Goal: Information Seeking & Learning: Learn about a topic

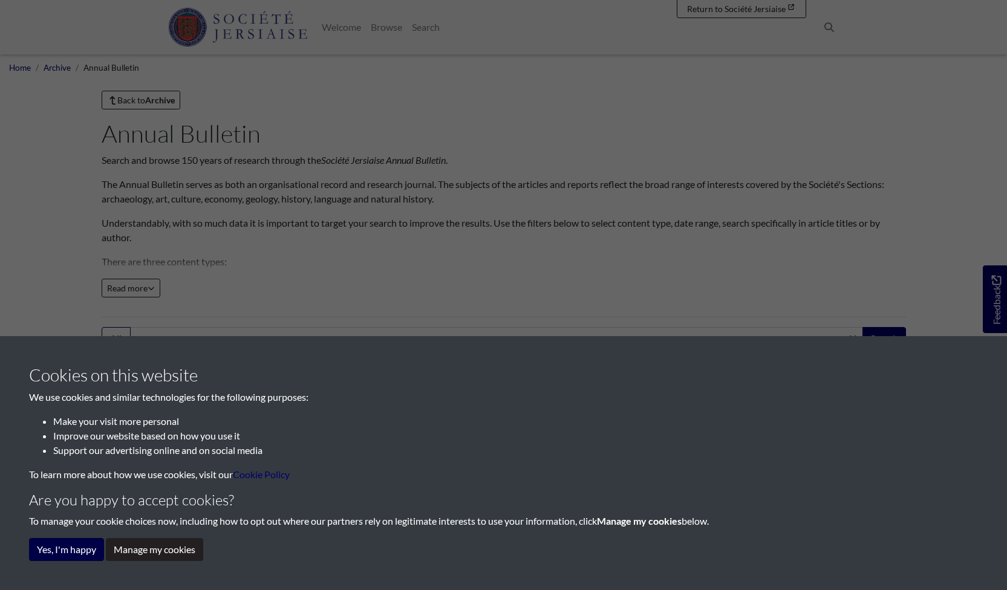
click at [59, 552] on button "Yes, I'm happy" at bounding box center [66, 549] width 75 height 23
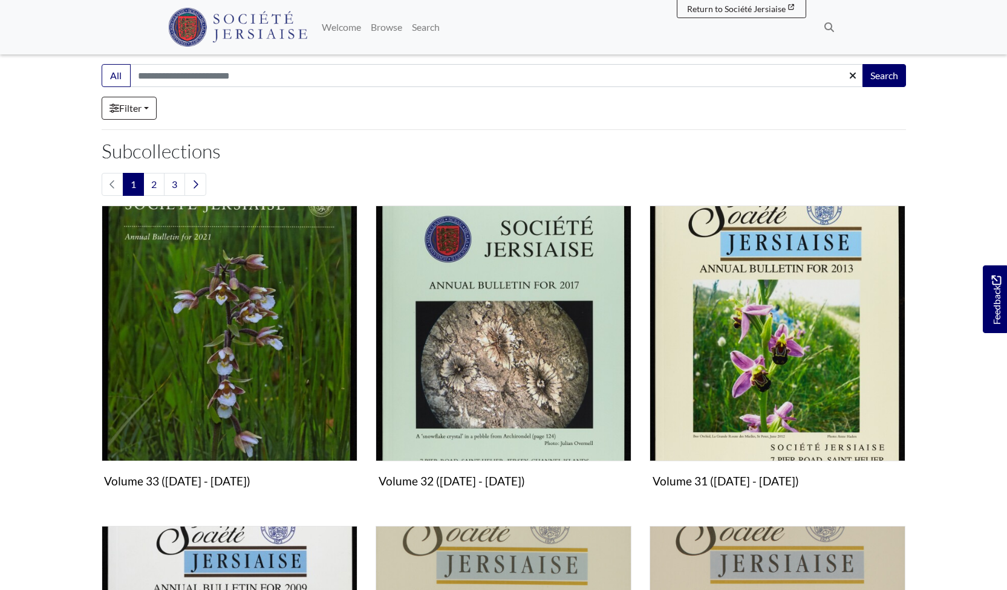
scroll to position [263, 0]
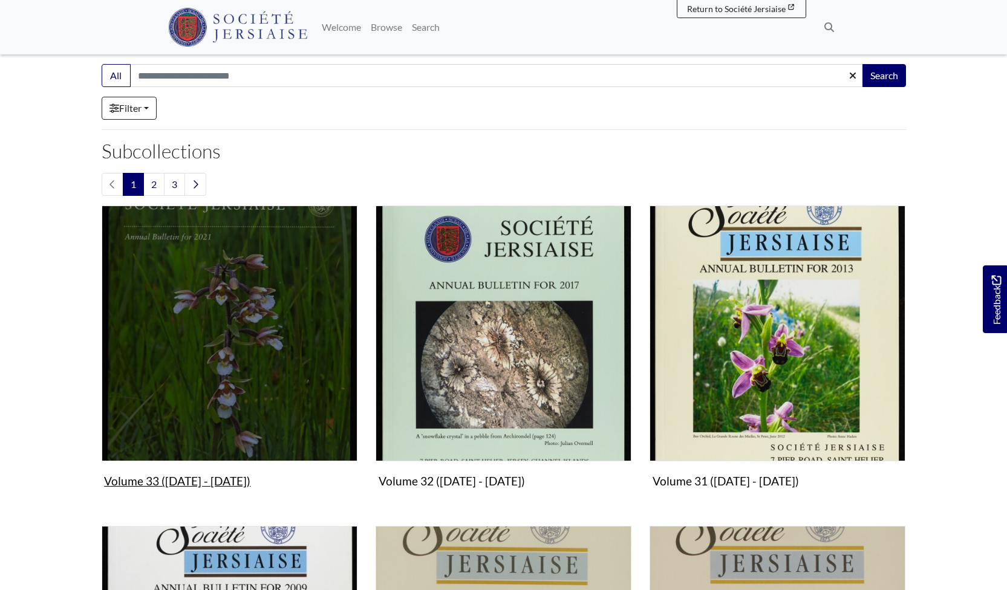
click at [240, 307] on img "Subcollection" at bounding box center [230, 334] width 256 height 256
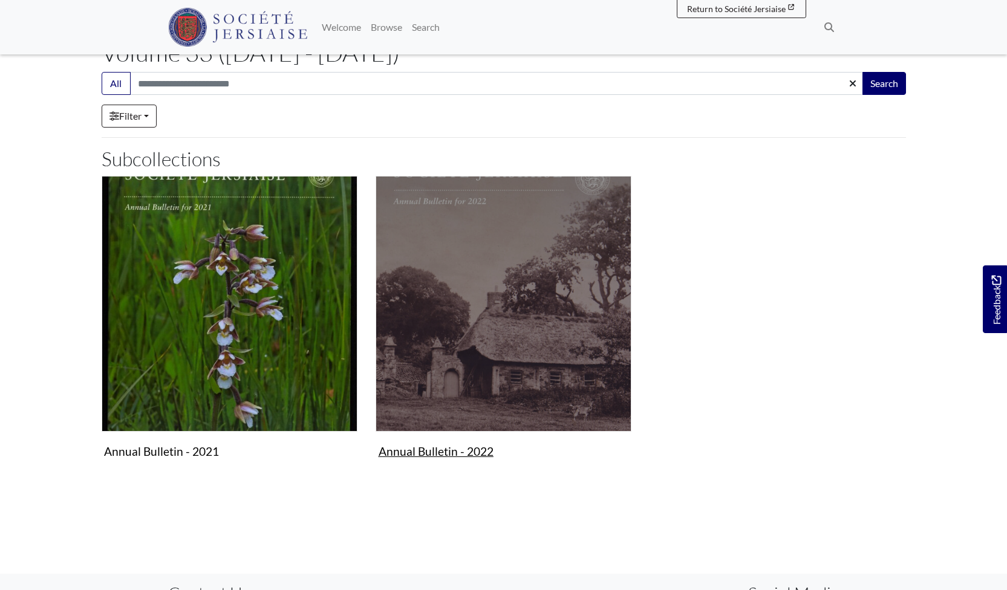
scroll to position [81, 0]
click at [500, 286] on img "Subcollection" at bounding box center [504, 304] width 256 height 256
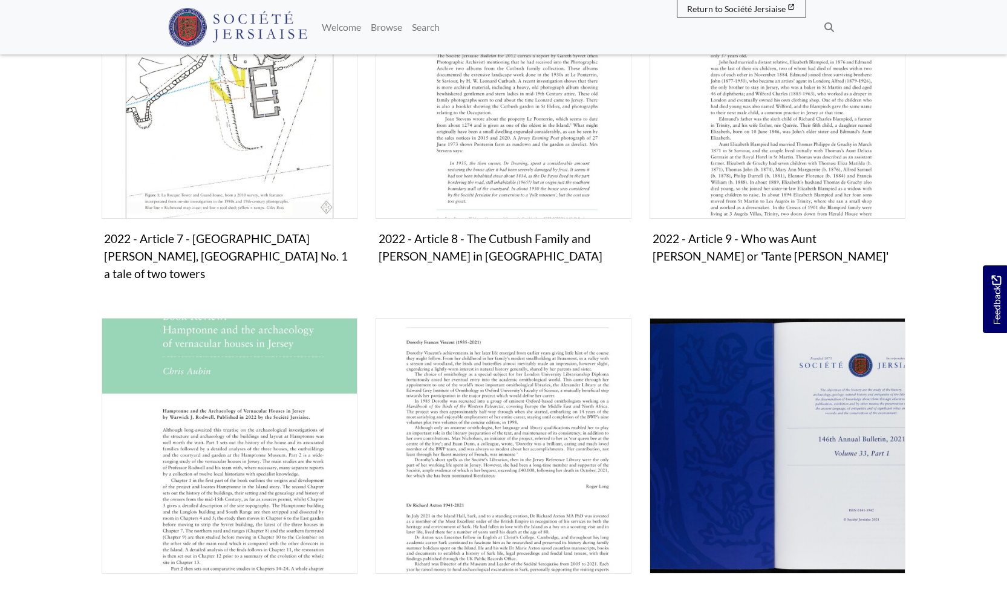
scroll to position [1065, 0]
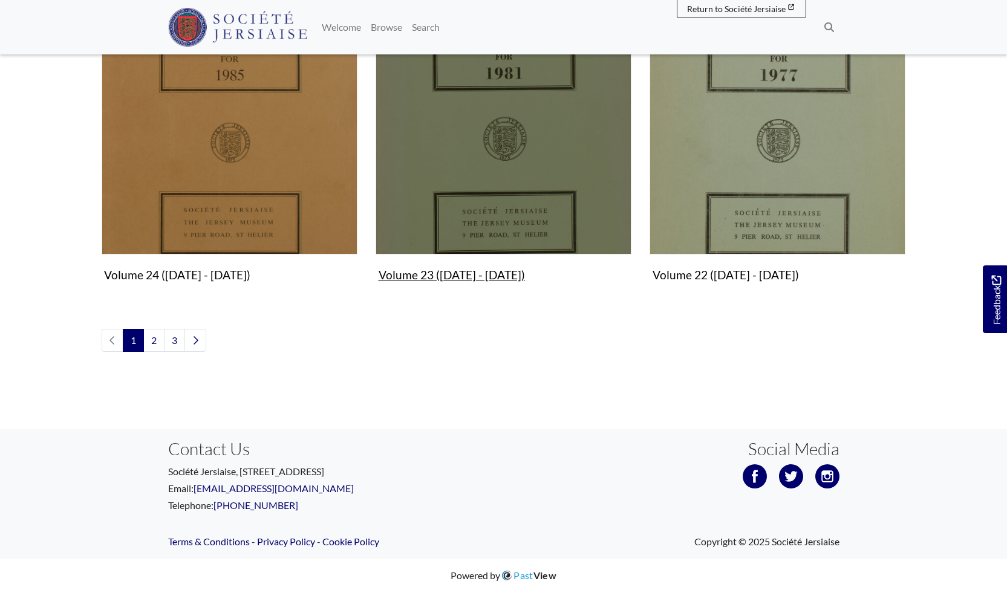
scroll to position [1431, 0]
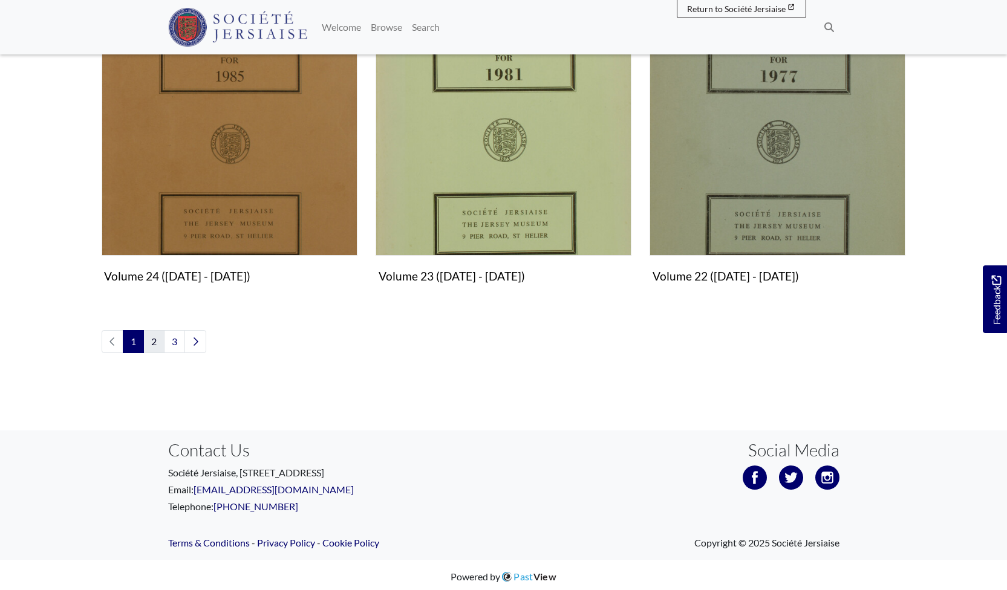
click at [152, 335] on link "2" at bounding box center [153, 341] width 21 height 23
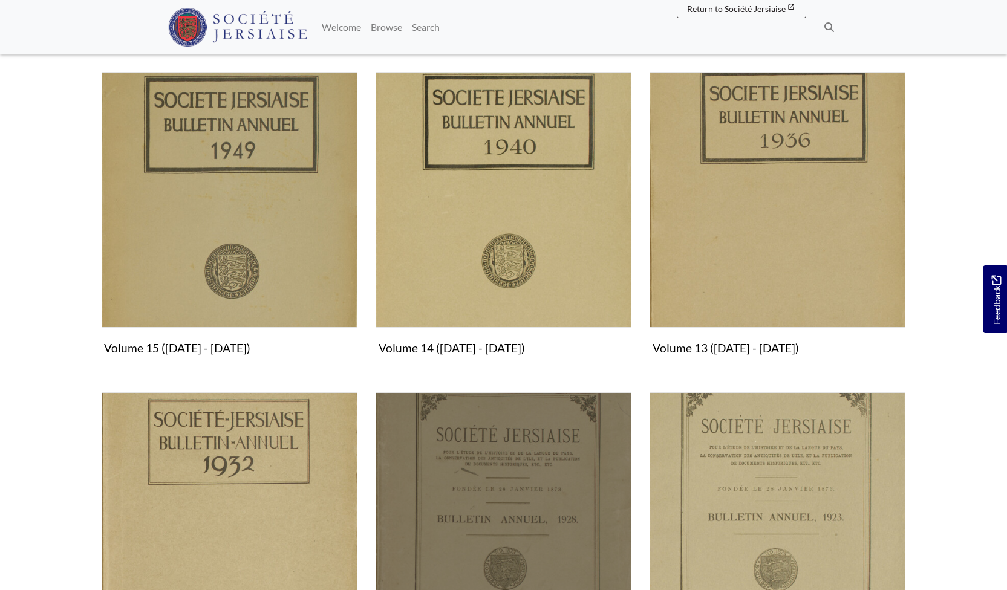
scroll to position [1018, 0]
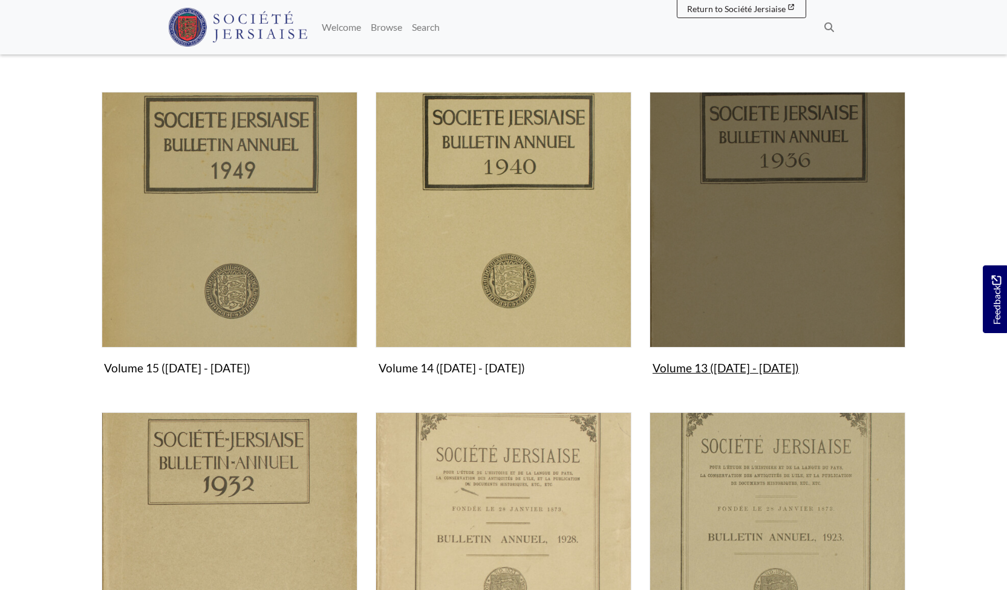
click at [710, 362] on figure "Volume 13 (1936 - 1939) Collection" at bounding box center [778, 236] width 256 height 288
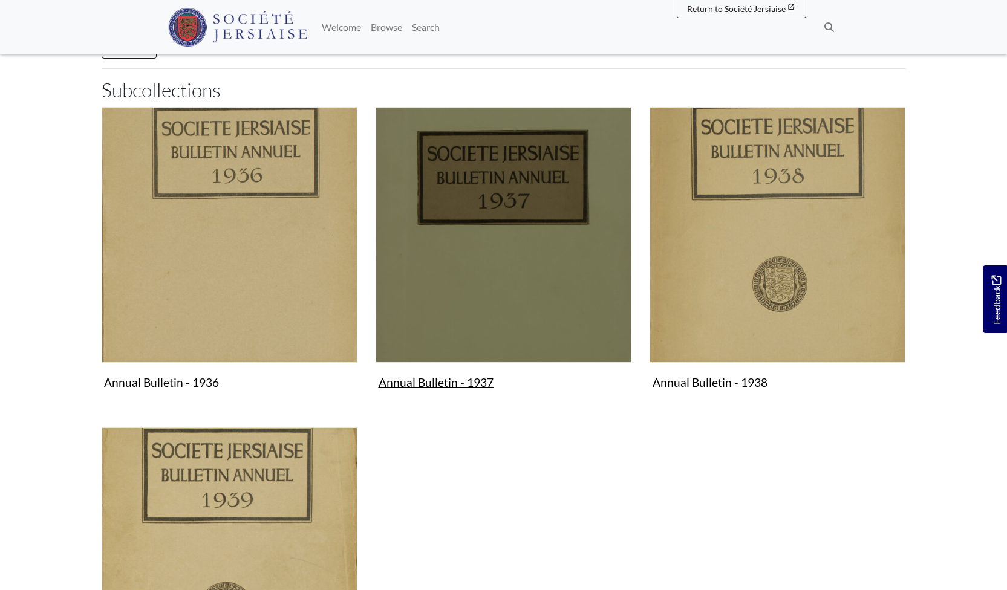
scroll to position [215, 0]
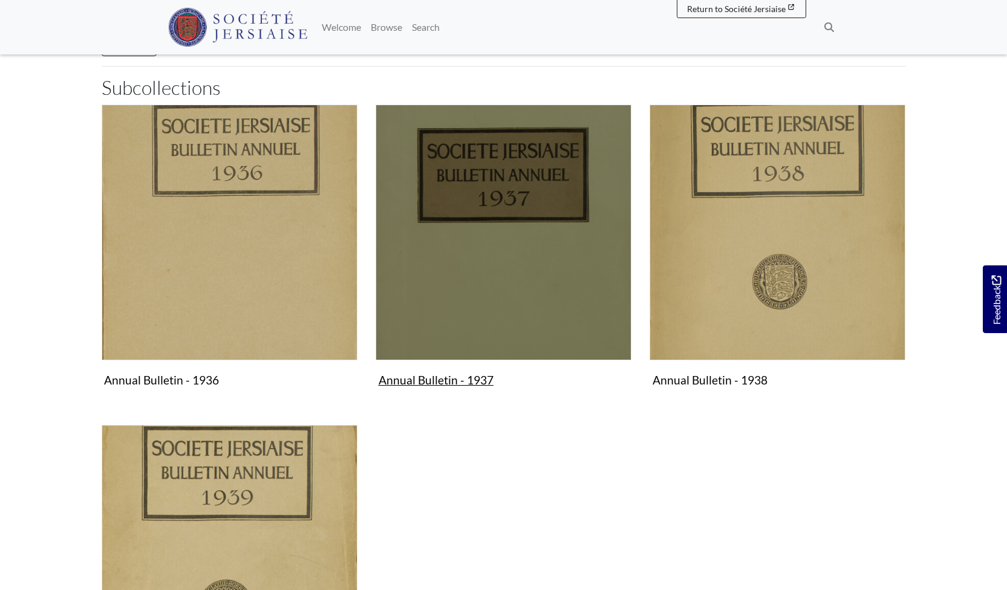
click at [526, 181] on img "Subcollection" at bounding box center [504, 233] width 256 height 256
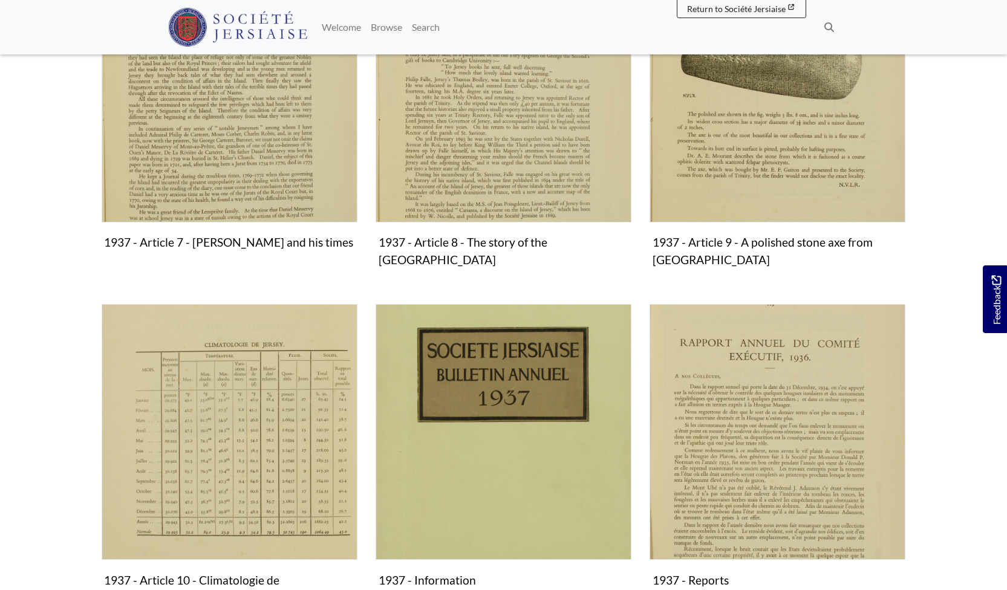
scroll to position [1128, 0]
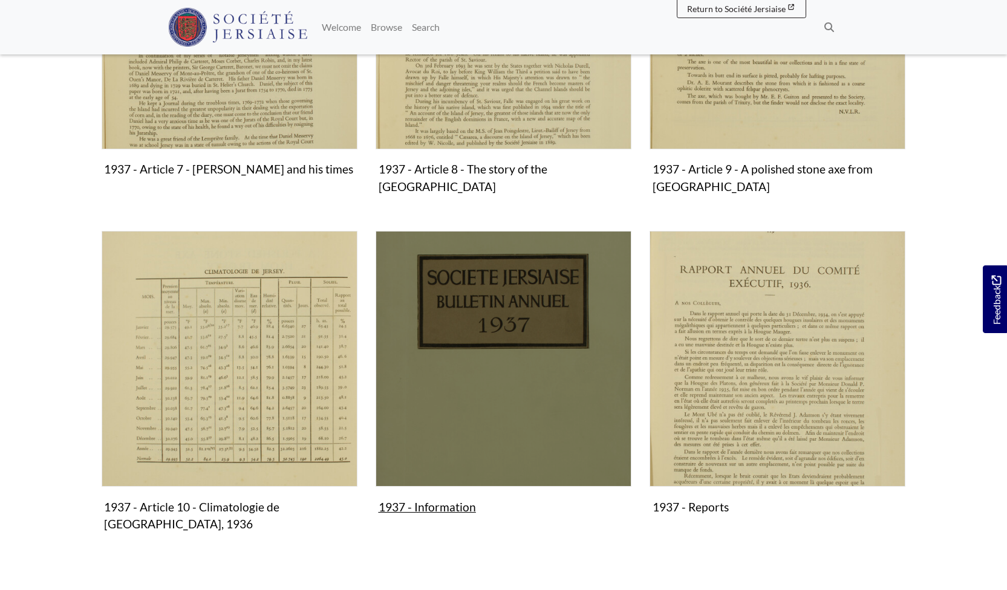
click at [488, 299] on img "Subcollection" at bounding box center [504, 359] width 256 height 256
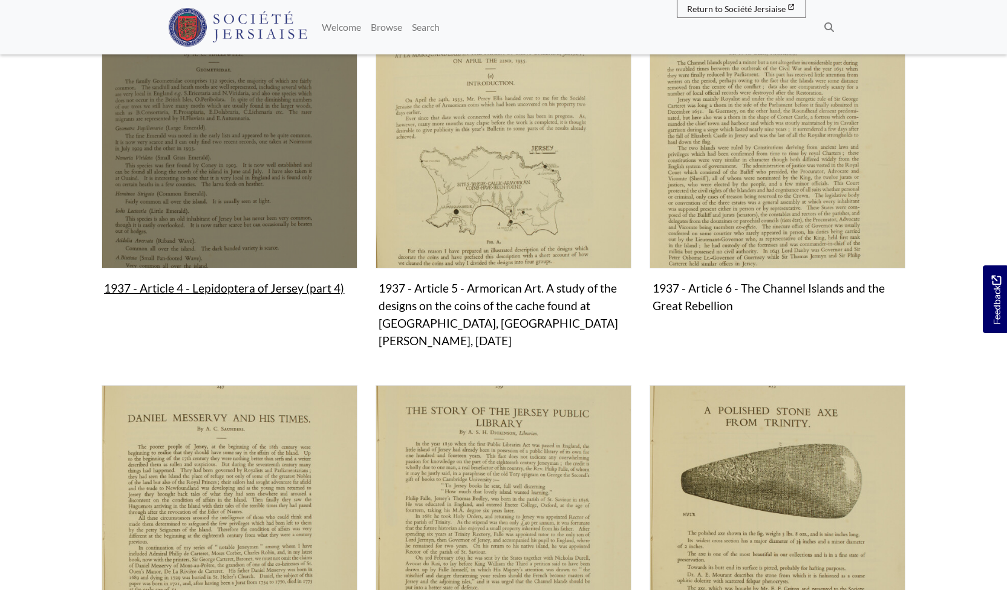
scroll to position [627, 0]
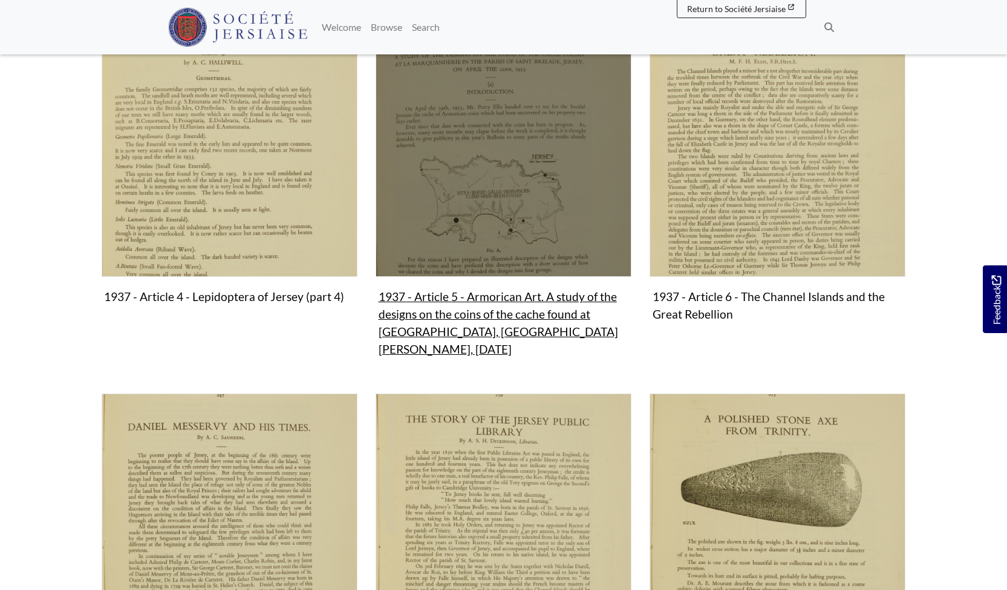
click at [503, 296] on figure "1937 - Article 5 - Armorican Art. A study of the designs on the coins of the ca…" at bounding box center [504, 191] width 256 height 341
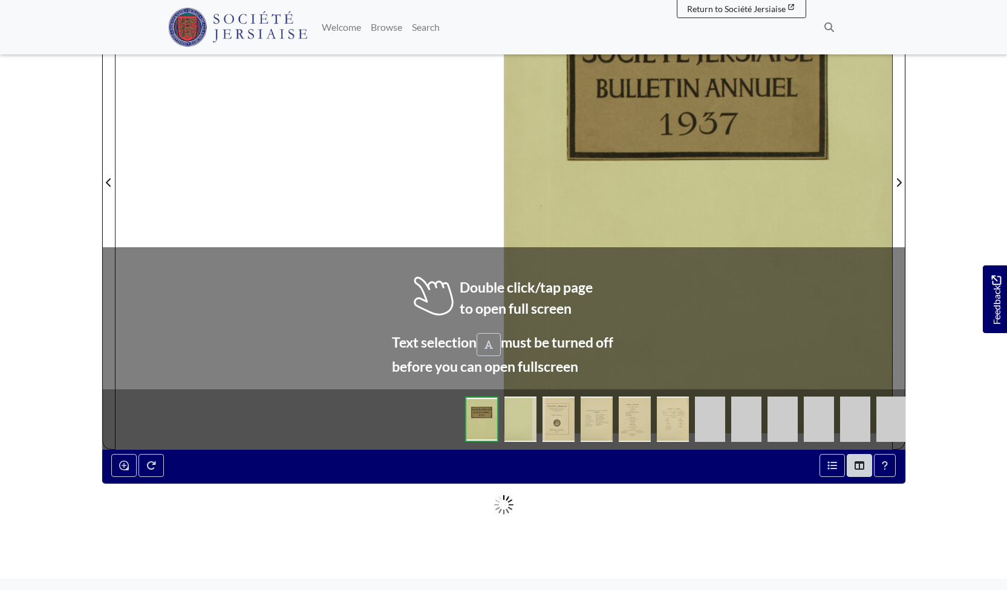
scroll to position [343, 0]
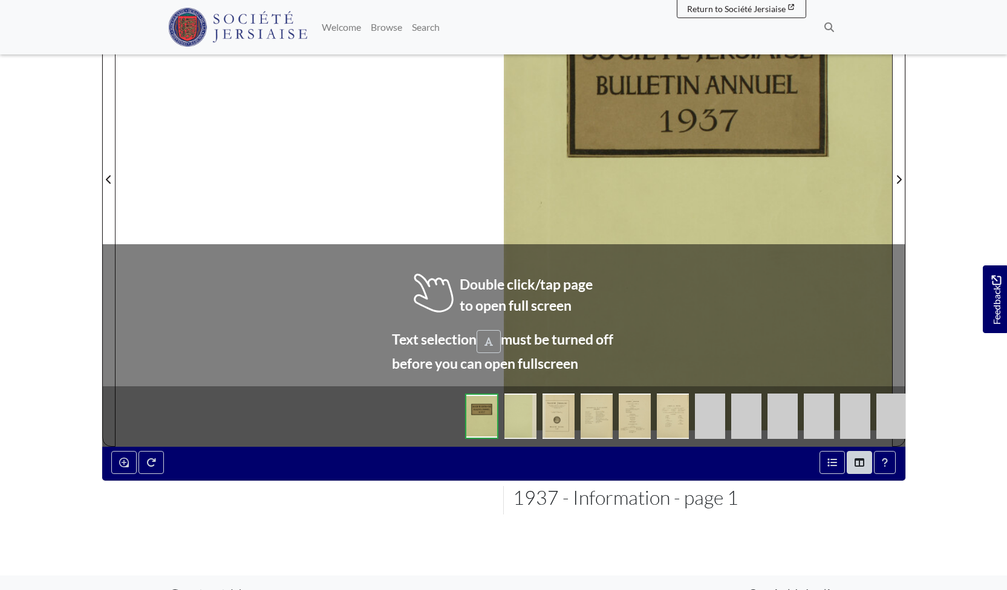
click at [558, 417] on img at bounding box center [559, 416] width 32 height 45
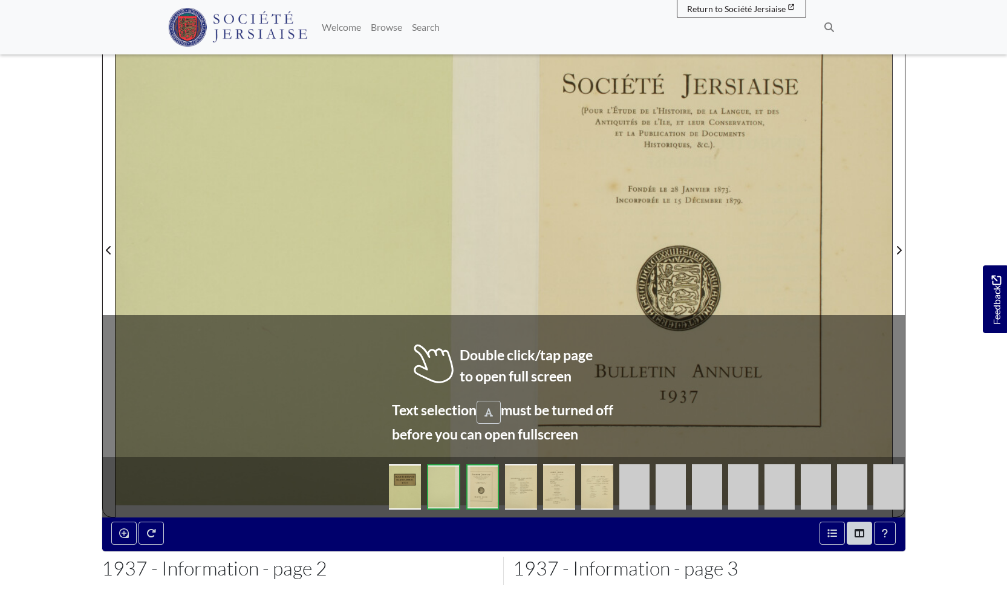
scroll to position [267, 0]
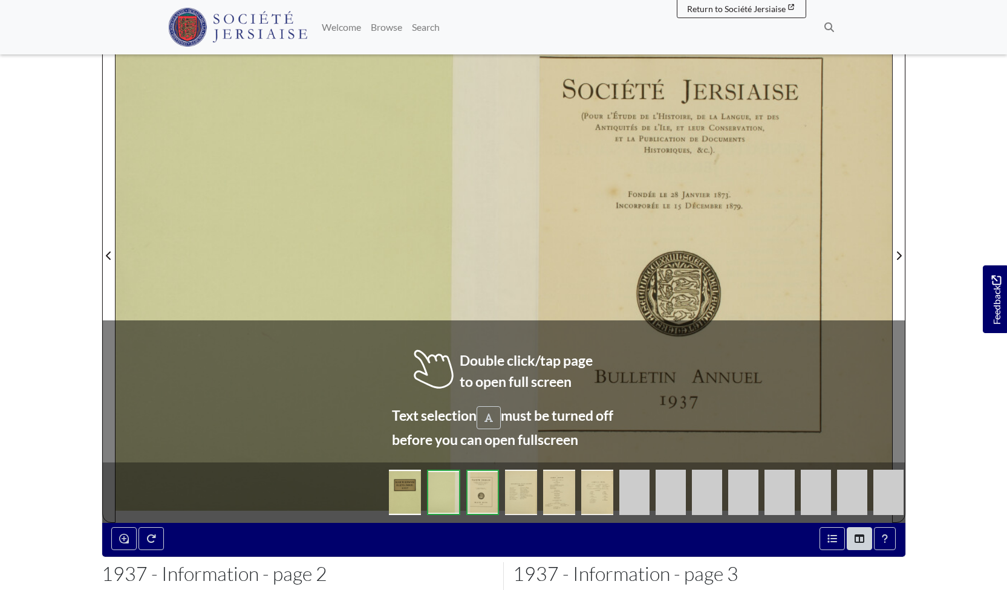
click at [530, 485] on img at bounding box center [521, 492] width 32 height 45
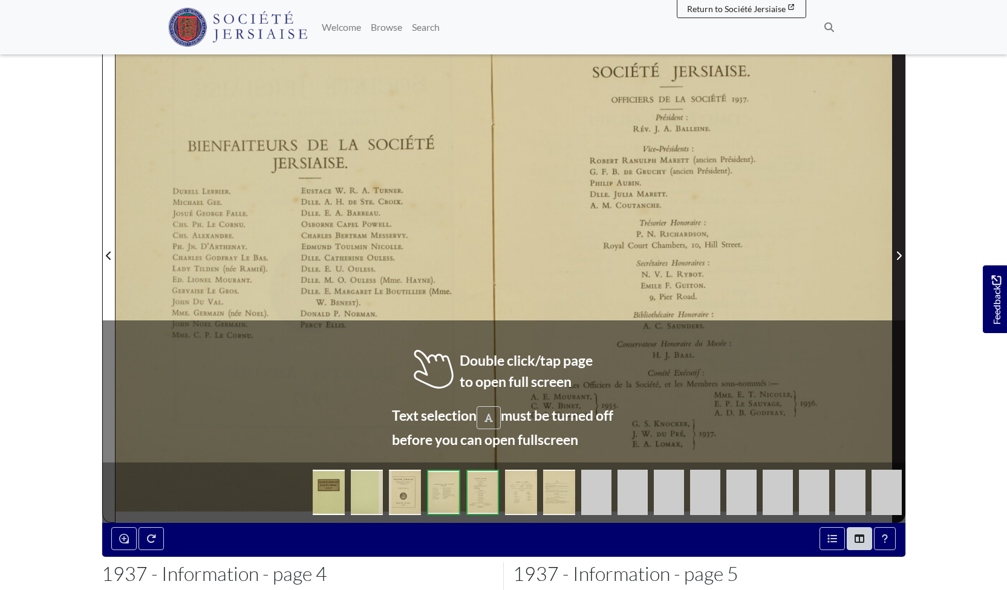
click at [900, 255] on icon "Next Page" at bounding box center [899, 256] width 5 height 8
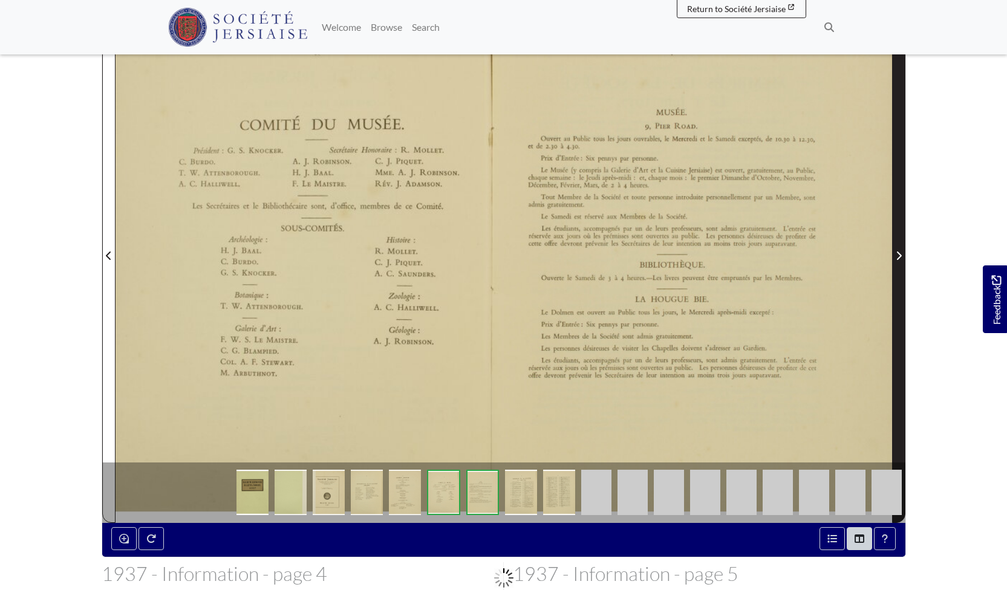
click at [900, 255] on icon "Next Page" at bounding box center [899, 256] width 5 height 8
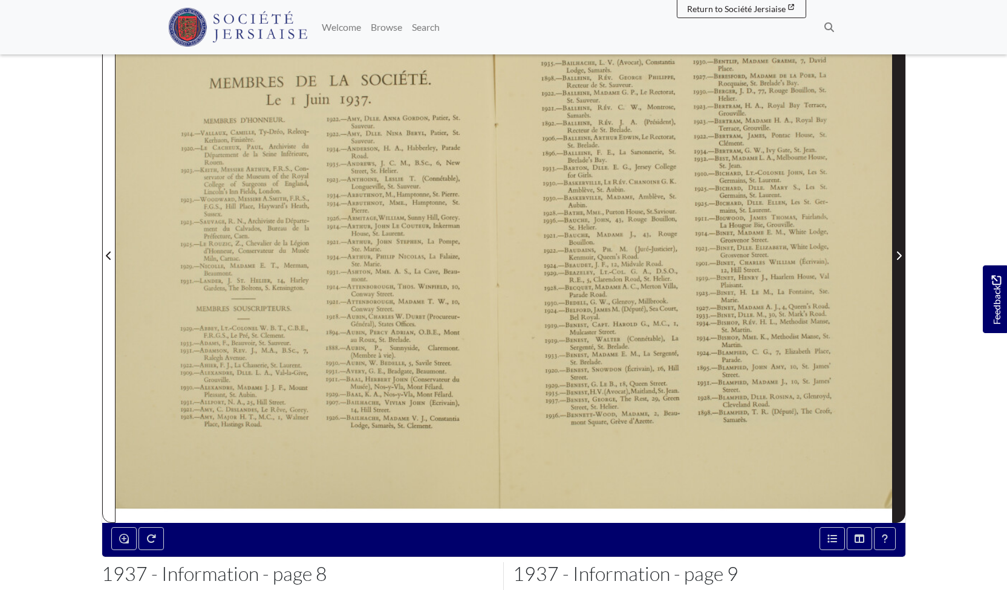
click at [899, 255] on icon "Next Page" at bounding box center [899, 256] width 6 height 10
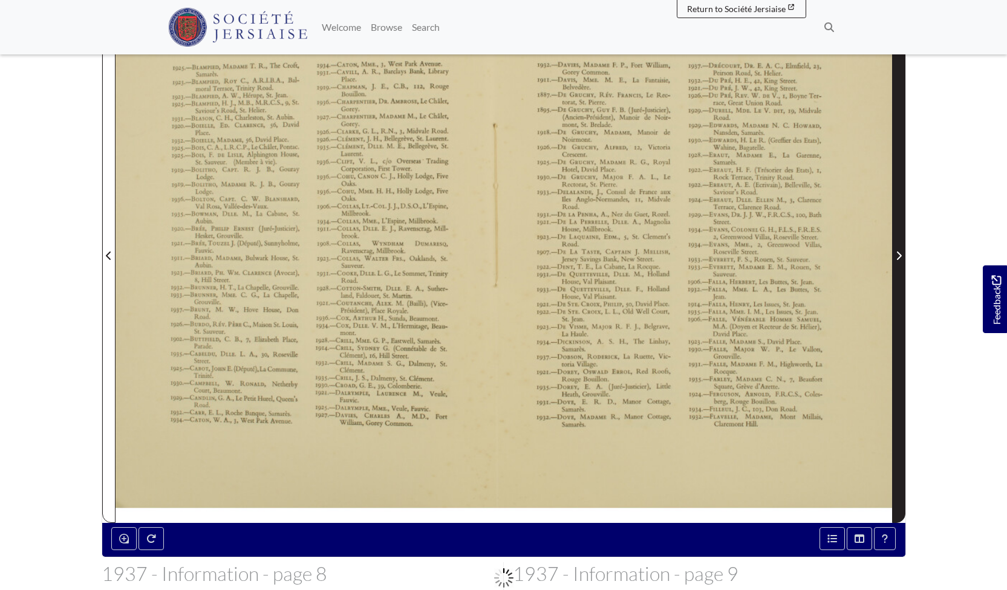
click at [899, 255] on icon "Next Page" at bounding box center [899, 256] width 6 height 10
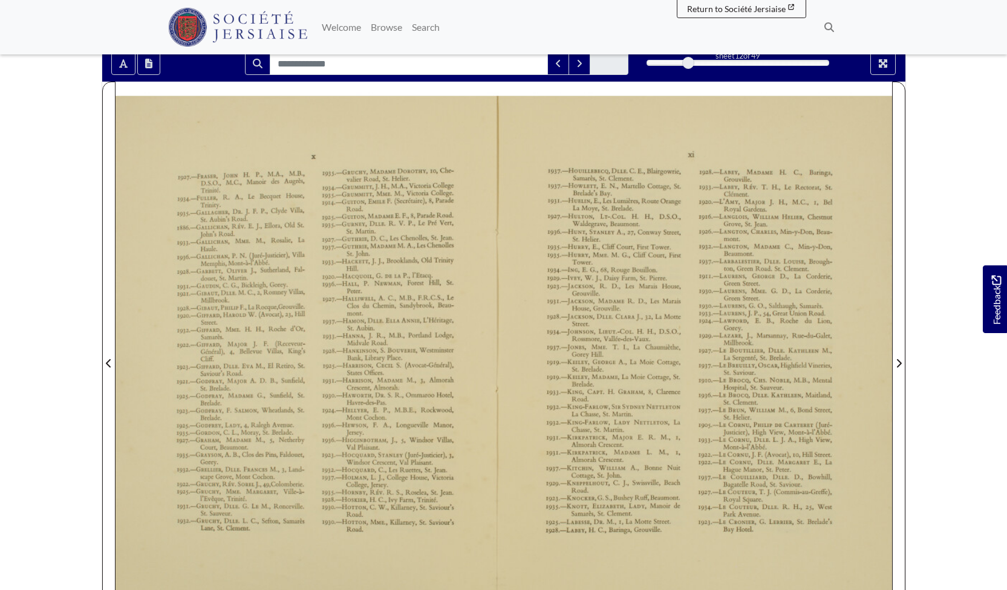
scroll to position [156, 0]
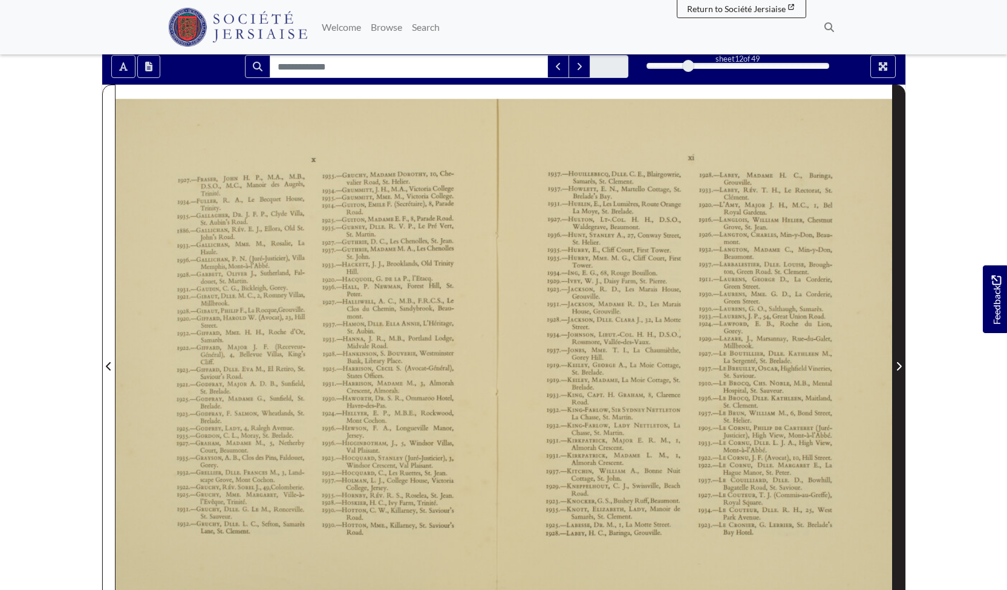
click at [898, 359] on span "Next Page" at bounding box center [899, 359] width 12 height 548
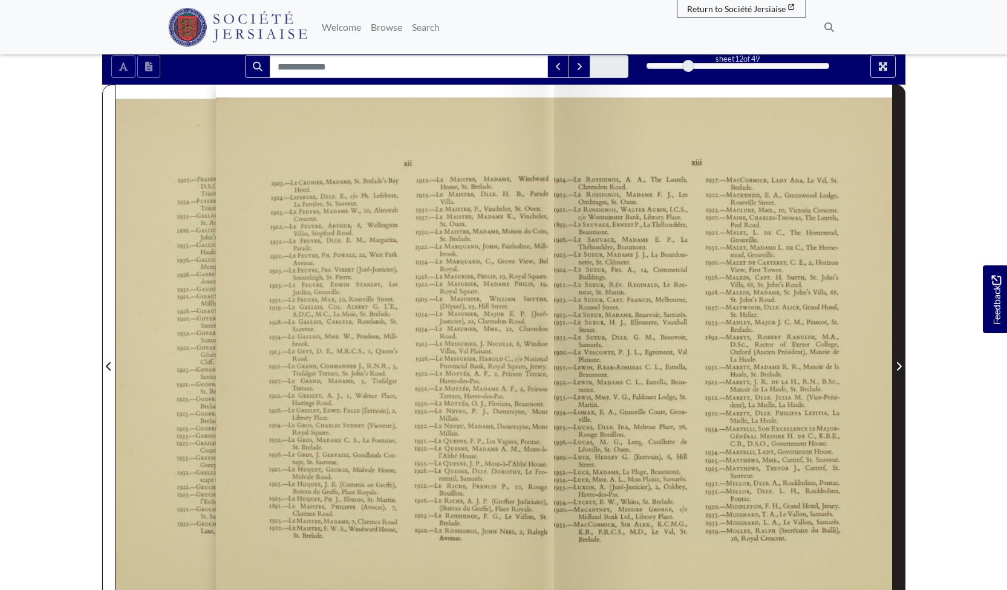
click at [898, 359] on span "Next Page" at bounding box center [899, 359] width 12 height 548
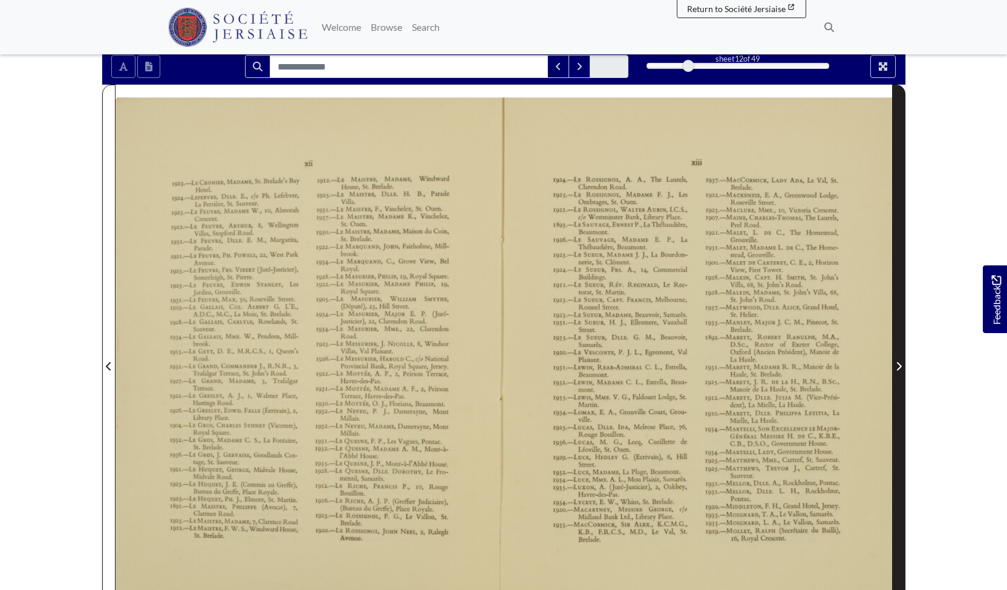
click at [898, 359] on span "Next Page" at bounding box center [899, 359] width 12 height 548
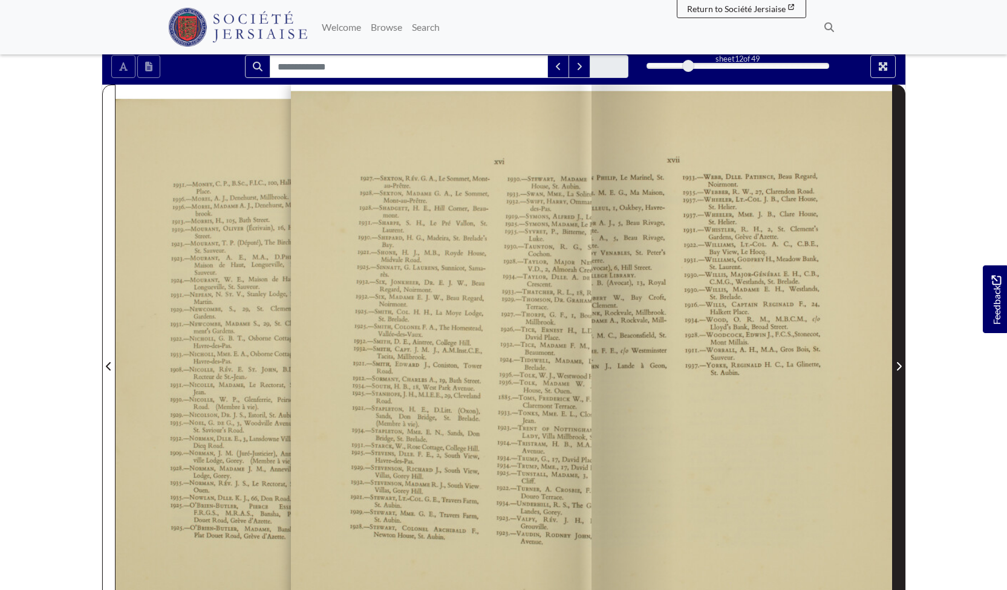
click at [898, 359] on span "Next Page" at bounding box center [899, 359] width 12 height 548
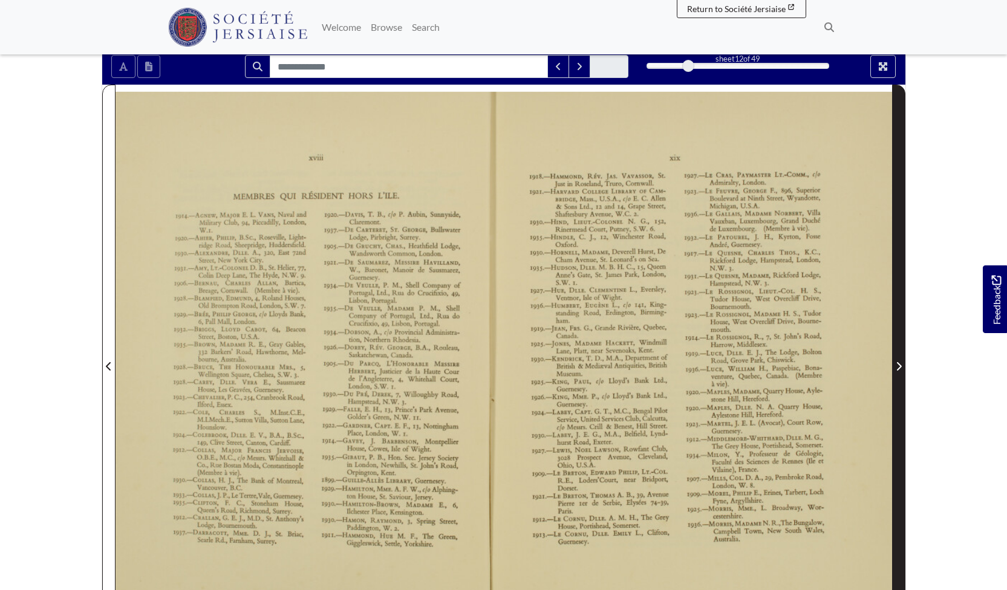
click at [898, 359] on span "Next Page" at bounding box center [899, 359] width 12 height 548
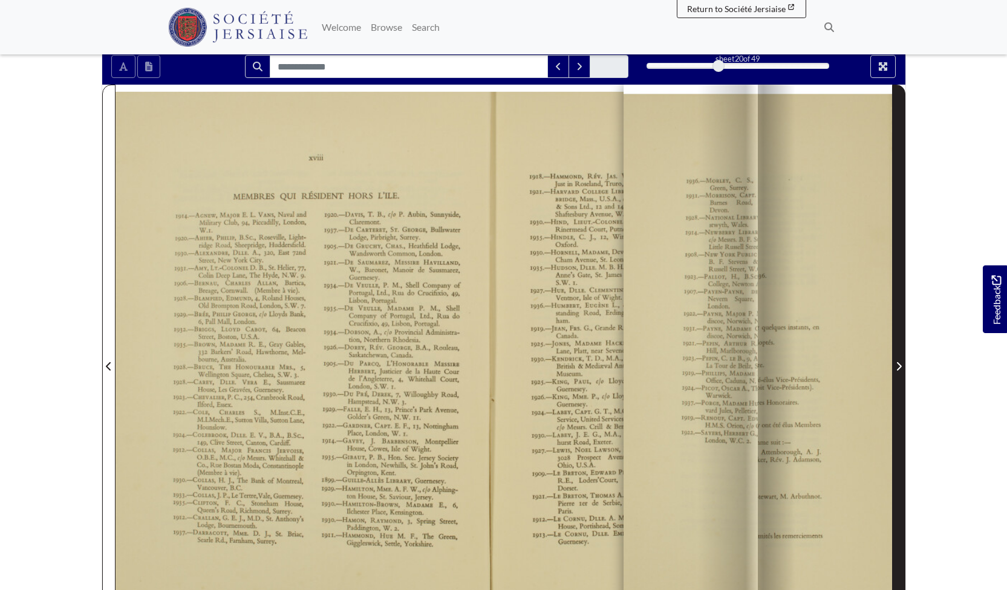
click at [898, 359] on span "Next Page" at bounding box center [899, 359] width 12 height 548
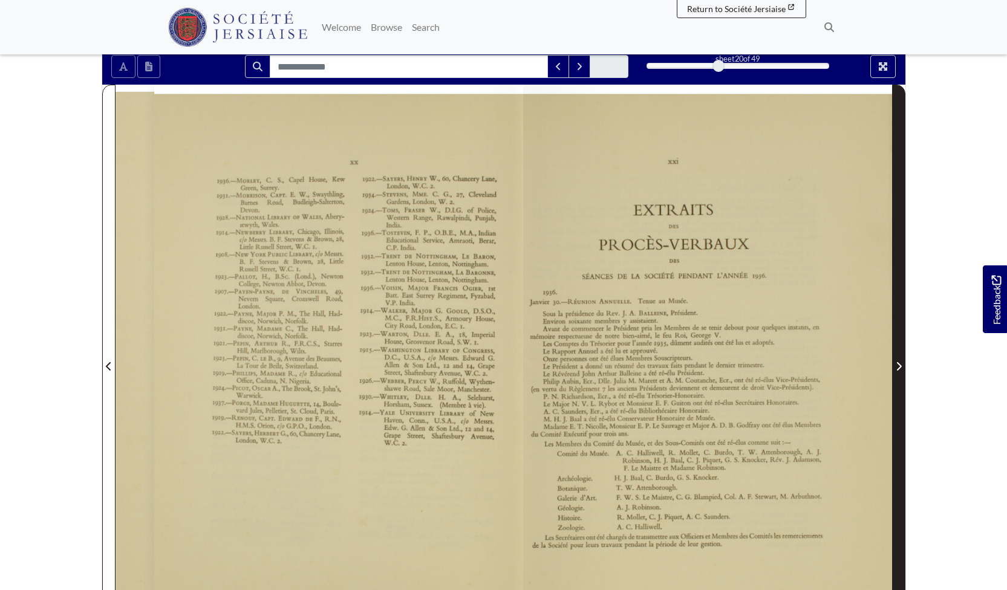
click at [898, 359] on span "Next Page" at bounding box center [899, 359] width 12 height 548
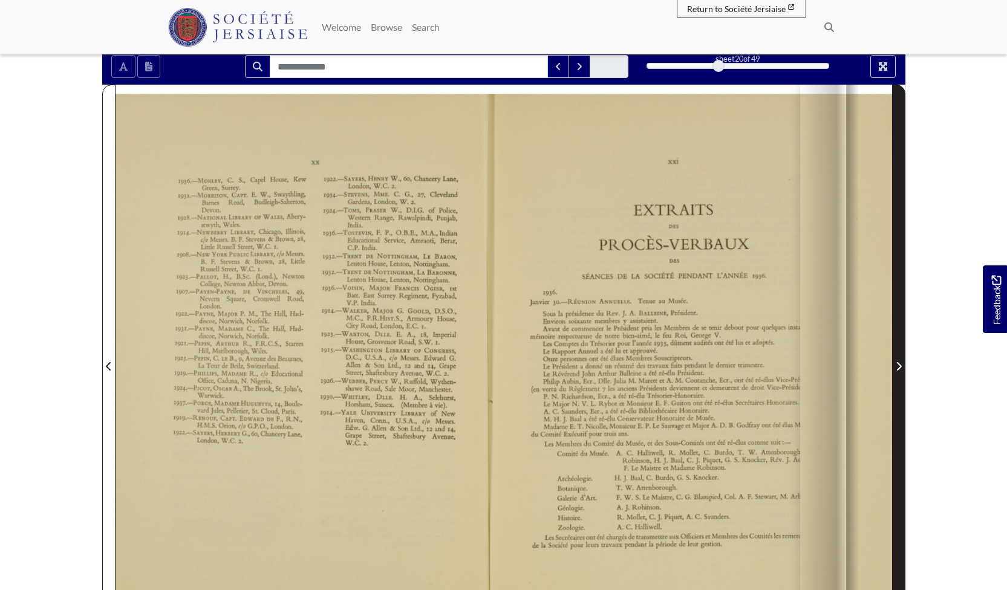
click at [898, 359] on span "Next Page" at bounding box center [899, 359] width 12 height 548
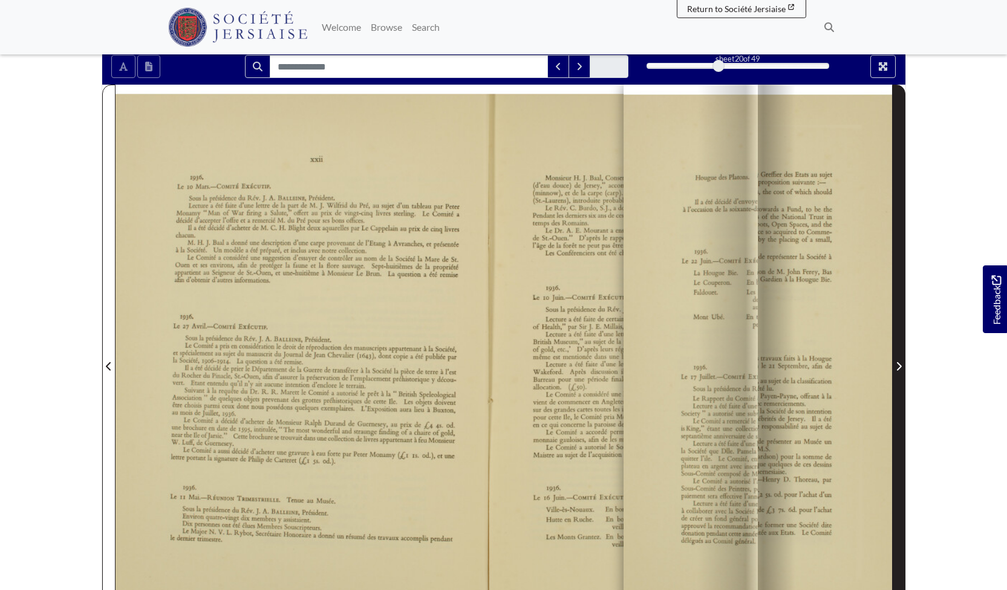
click at [898, 359] on span "Next Page" at bounding box center [899, 359] width 12 height 548
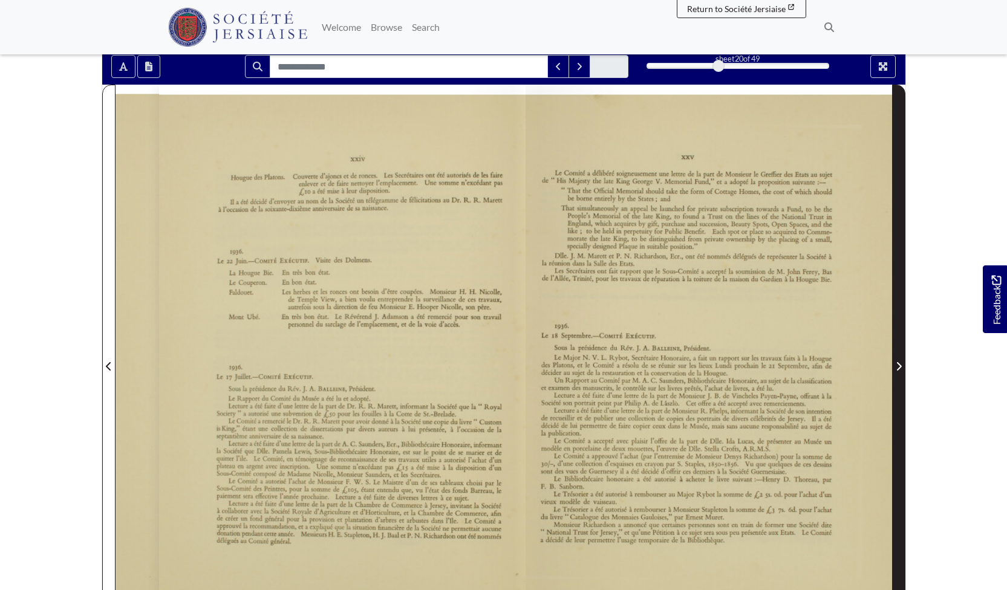
click at [898, 359] on span "Next Page" at bounding box center [899, 359] width 12 height 548
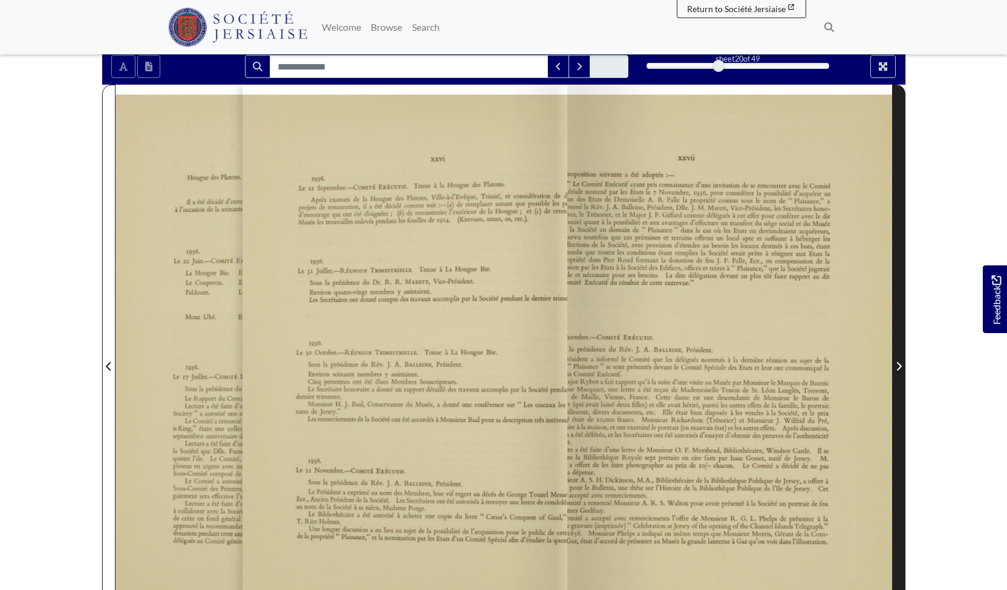
click at [898, 359] on span "Next Page" at bounding box center [899, 359] width 12 height 548
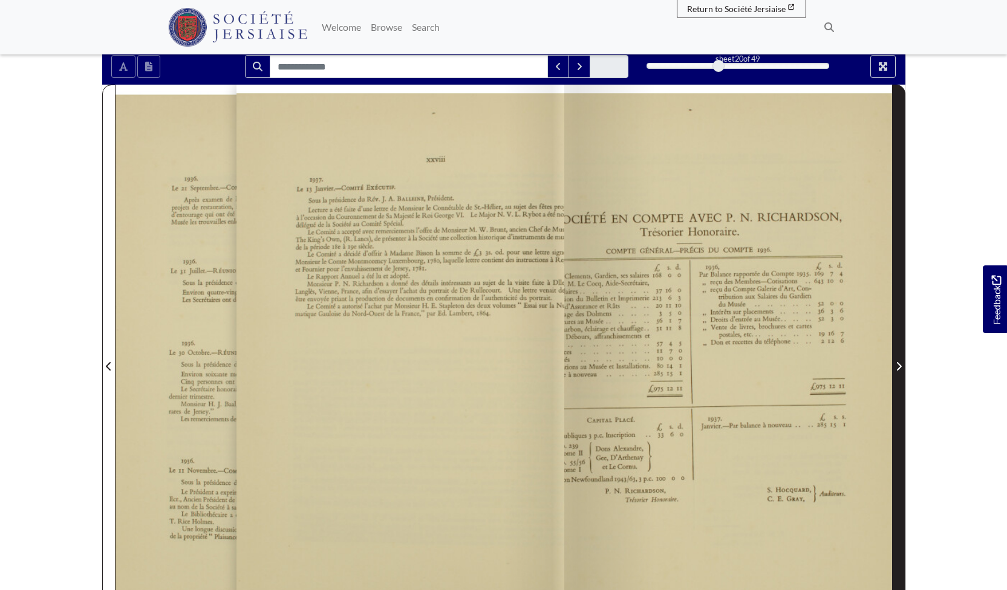
click at [898, 359] on span "Next Page" at bounding box center [899, 359] width 12 height 548
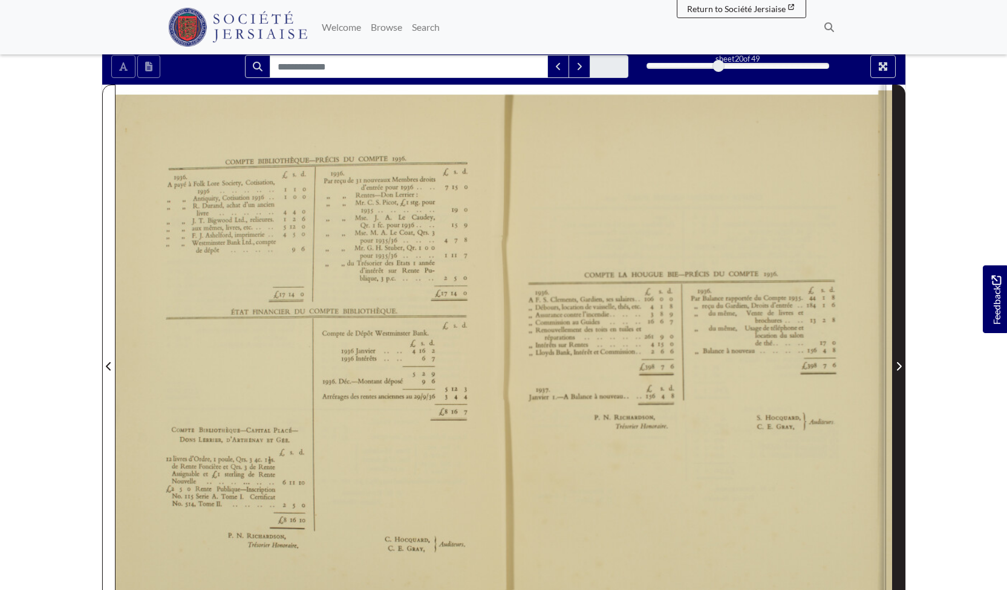
click at [898, 359] on span "Next Page" at bounding box center [899, 359] width 12 height 548
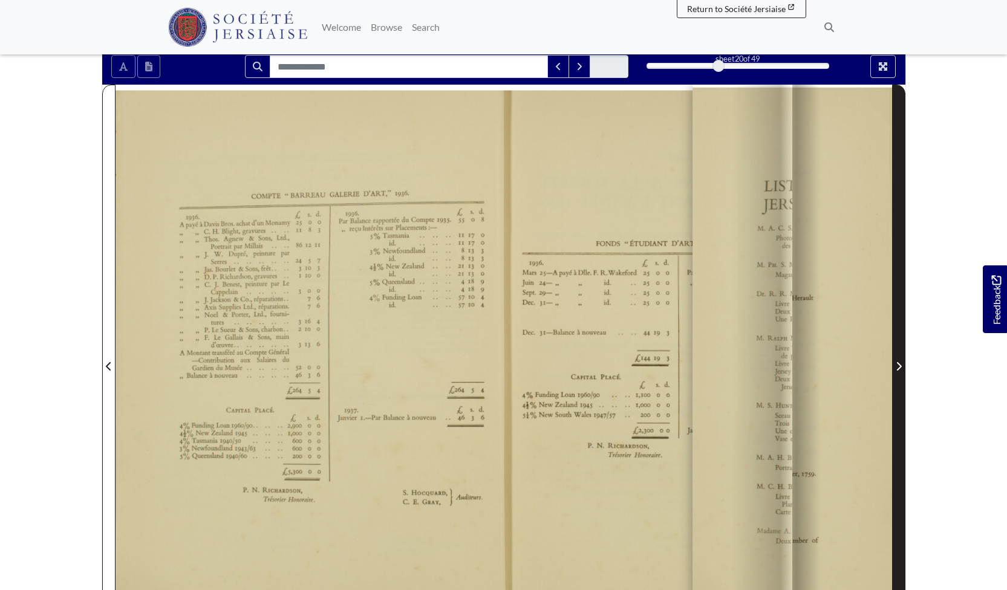
click at [898, 359] on span "Next Page" at bounding box center [899, 359] width 12 height 548
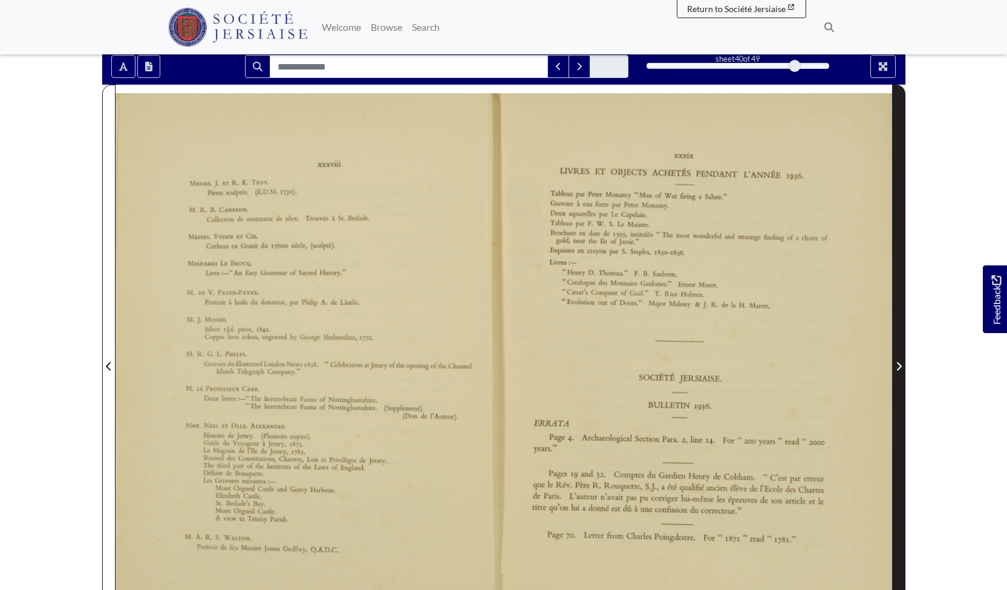
click at [898, 359] on span "Next Page" at bounding box center [899, 359] width 12 height 548
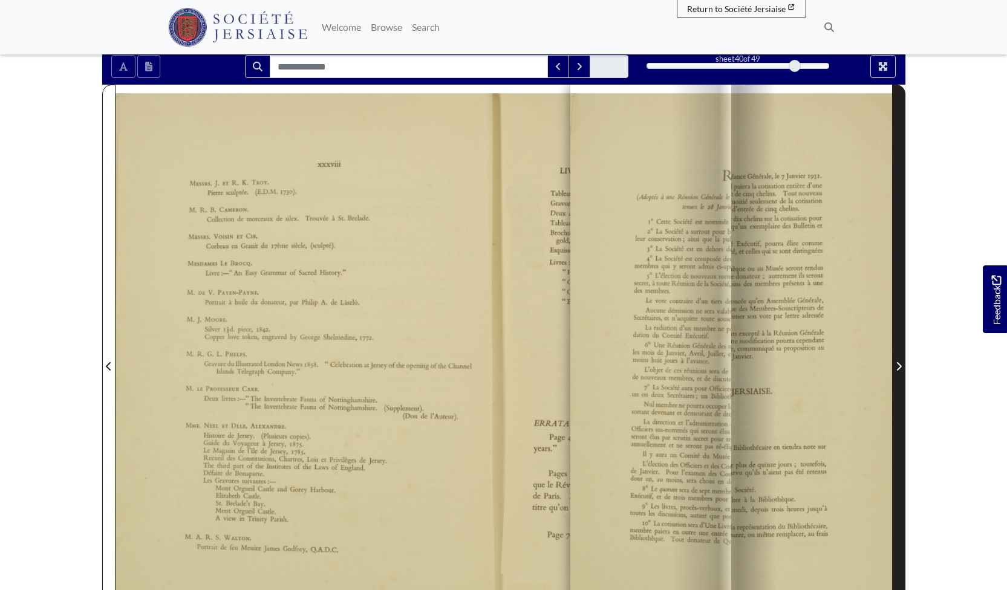
click at [898, 359] on span "Next Page" at bounding box center [899, 359] width 12 height 548
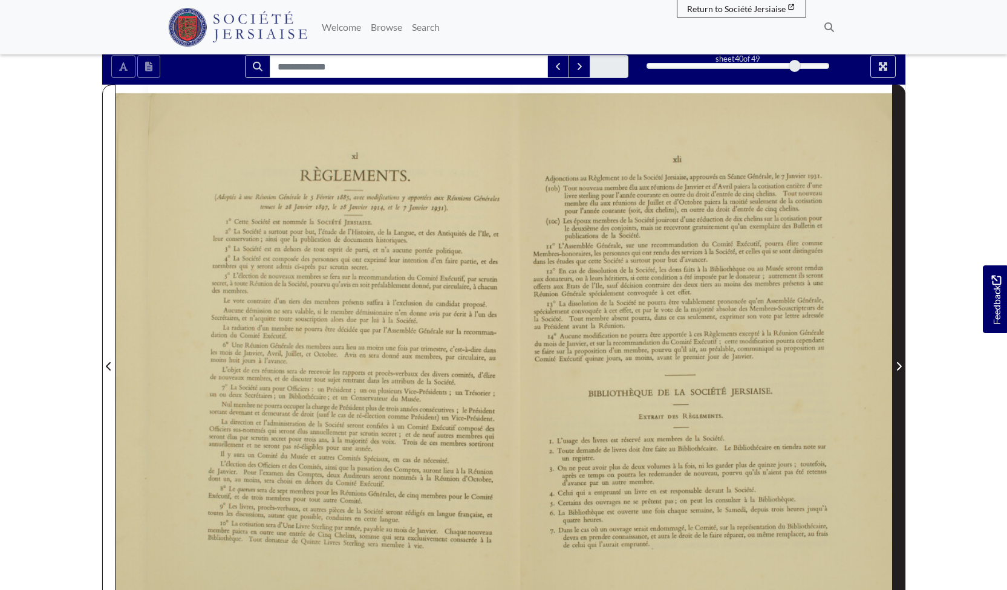
click at [898, 359] on span "Next Page" at bounding box center [899, 359] width 12 height 548
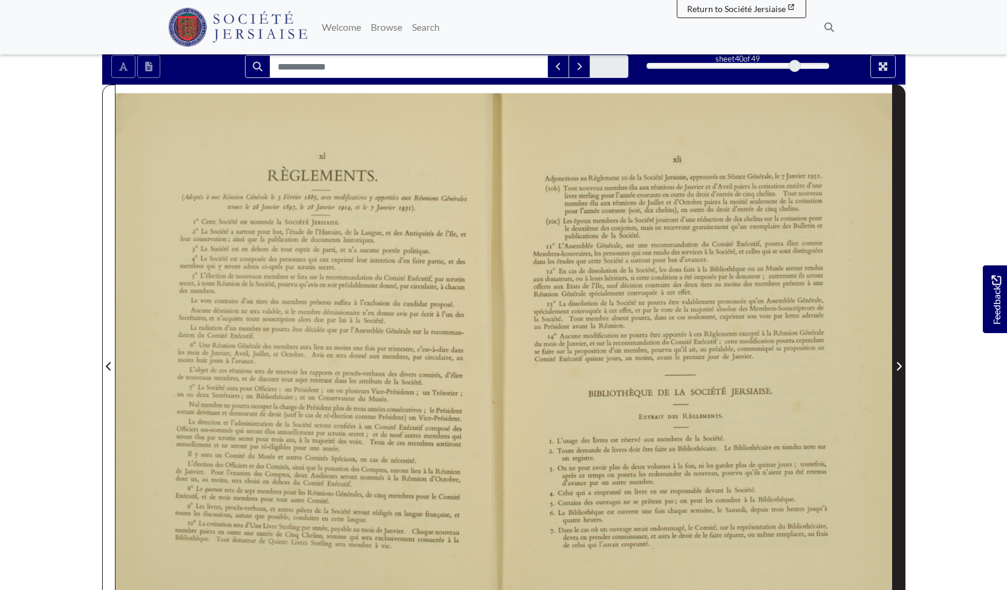
click at [898, 359] on span "Next Page" at bounding box center [899, 359] width 12 height 548
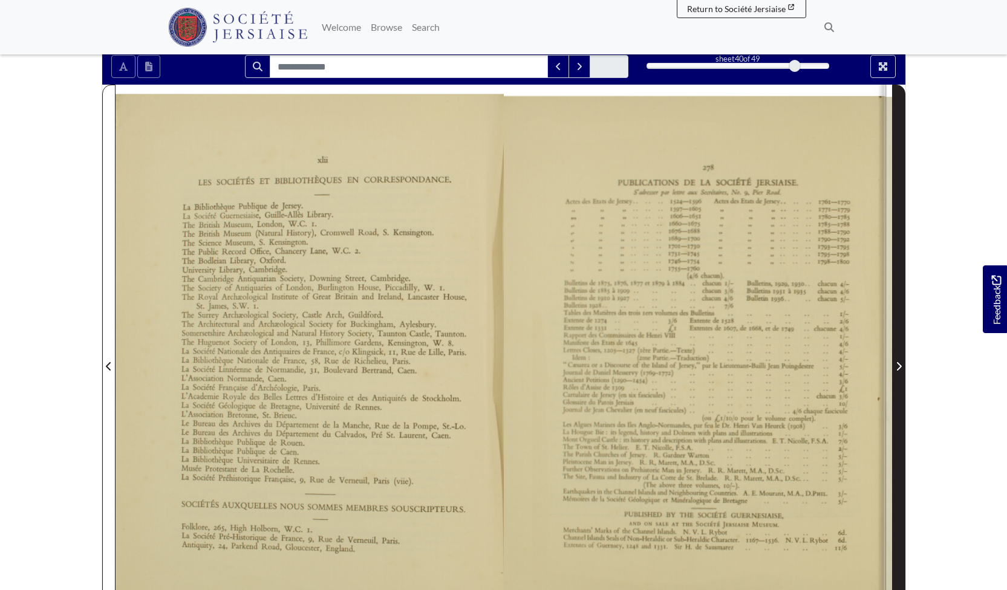
click at [898, 359] on span "Next Page" at bounding box center [899, 359] width 12 height 548
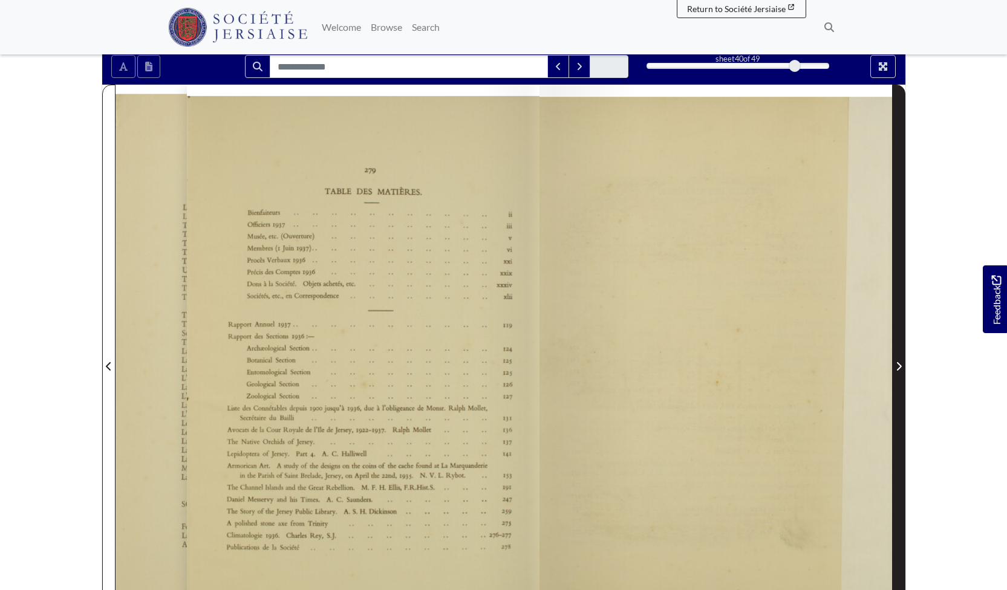
click at [898, 359] on span "Next Page" at bounding box center [899, 359] width 12 height 548
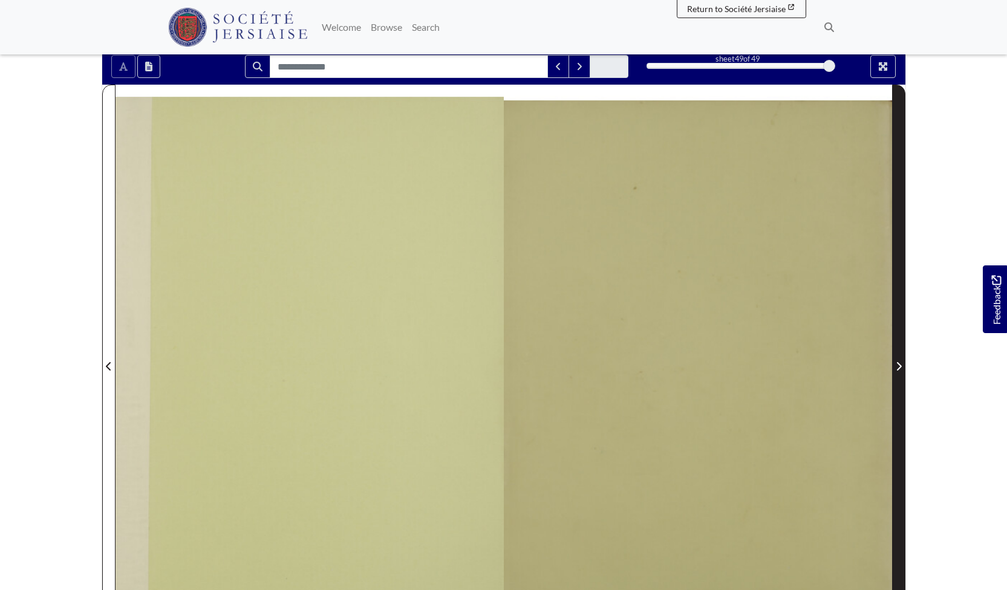
click at [898, 358] on span "Next Page" at bounding box center [899, 359] width 12 height 548
click at [900, 363] on icon "Next Page" at bounding box center [899, 367] width 6 height 10
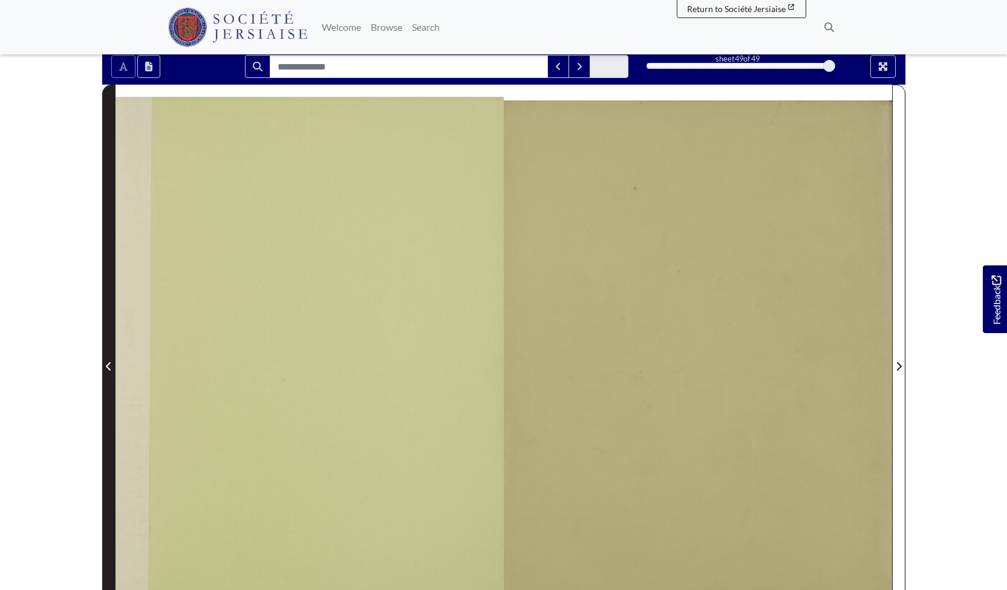
click at [108, 370] on icon "Previous Page" at bounding box center [109, 367] width 6 height 10
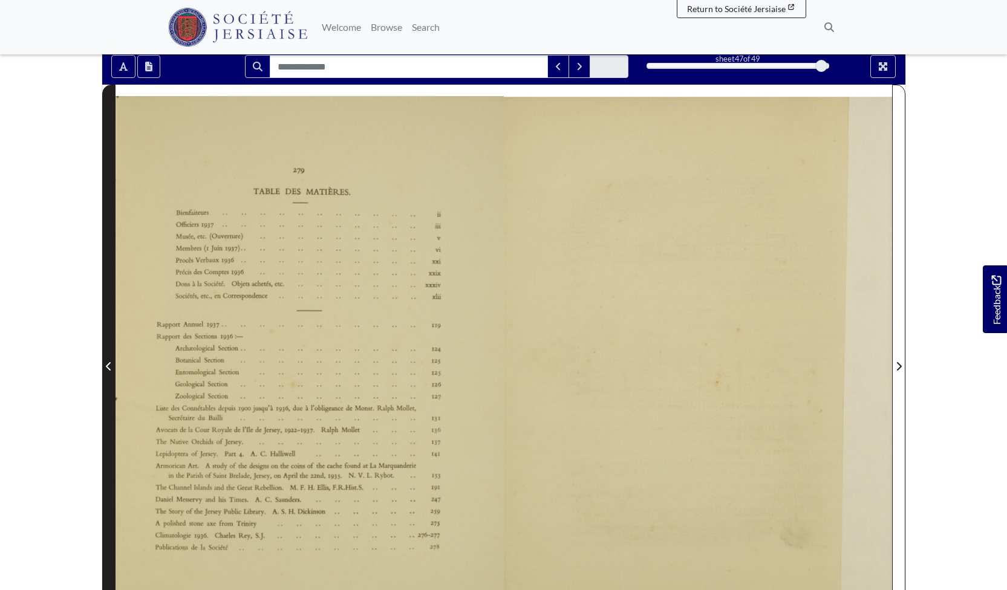
click at [108, 370] on icon "Previous Page" at bounding box center [109, 367] width 6 height 10
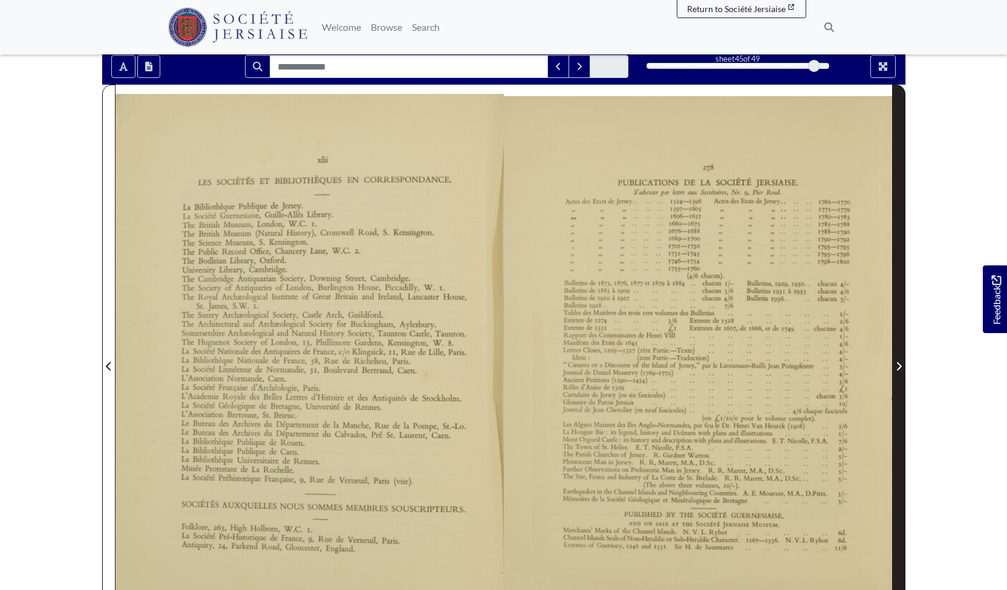
click at [897, 365] on icon "Next Page" at bounding box center [899, 367] width 6 height 10
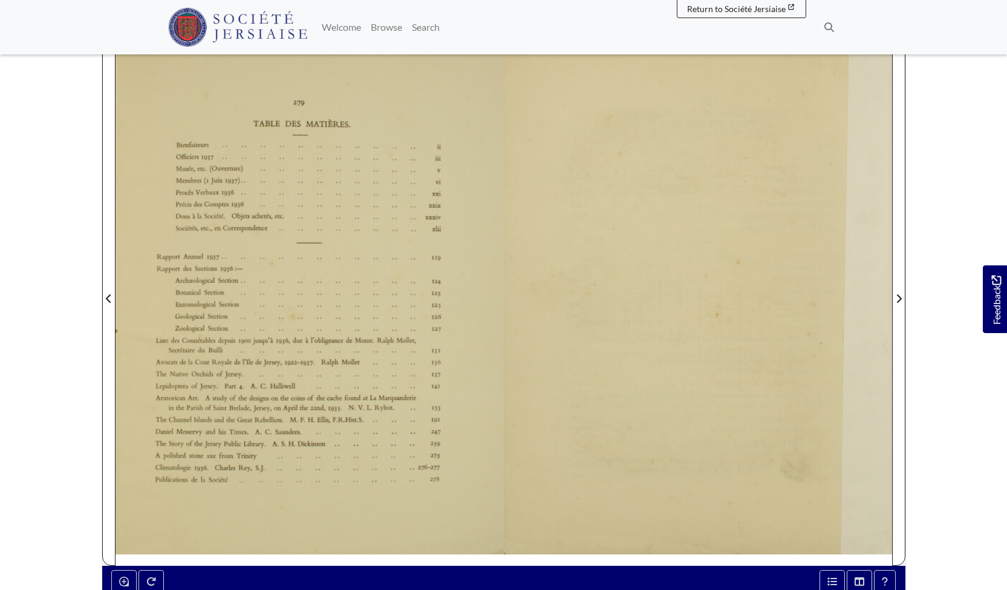
scroll to position [250, 0]
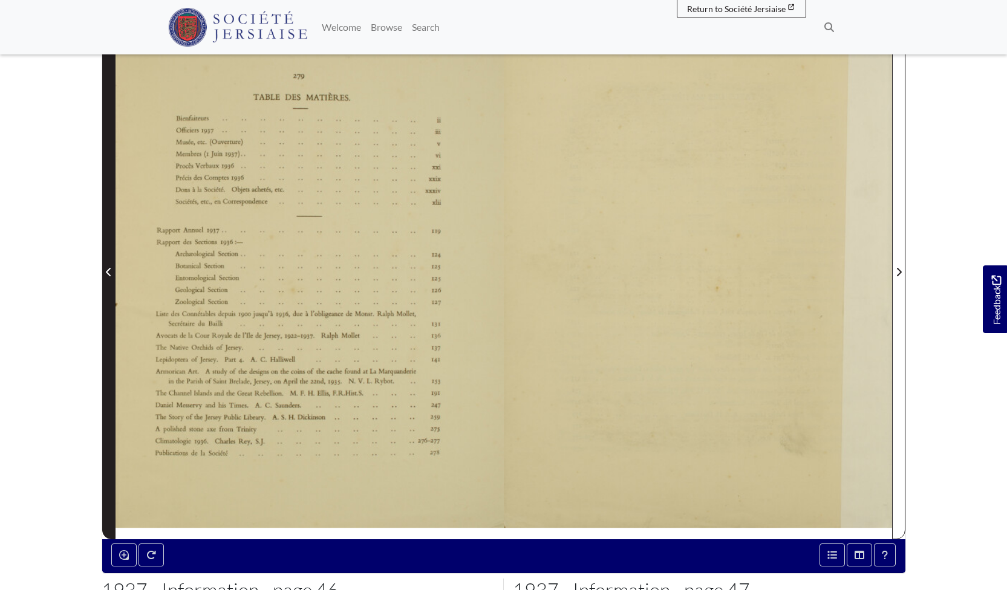
click at [110, 269] on icon "Previous Page" at bounding box center [108, 272] width 5 height 8
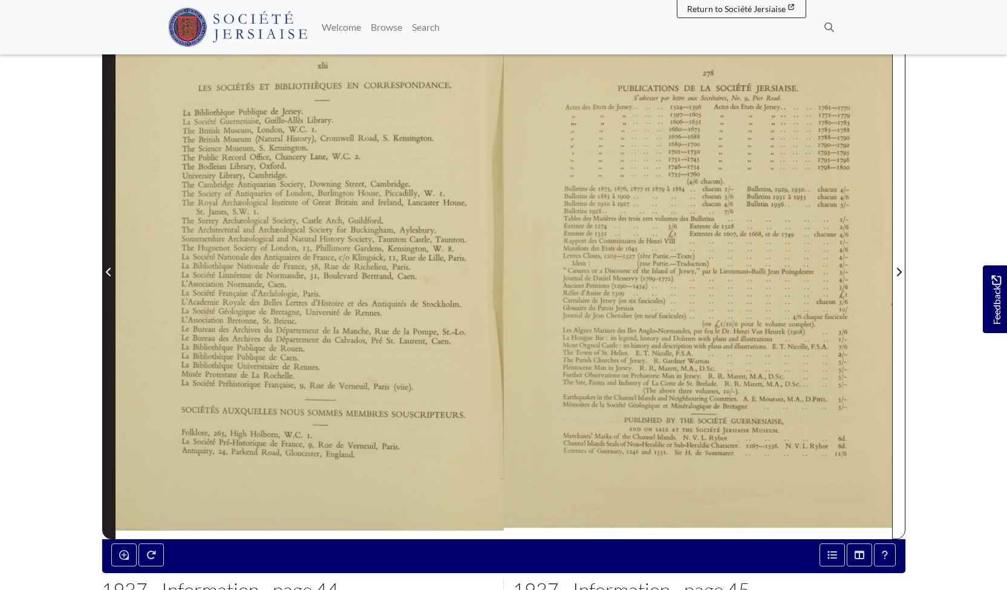
click at [110, 269] on icon "Previous Page" at bounding box center [108, 272] width 5 height 8
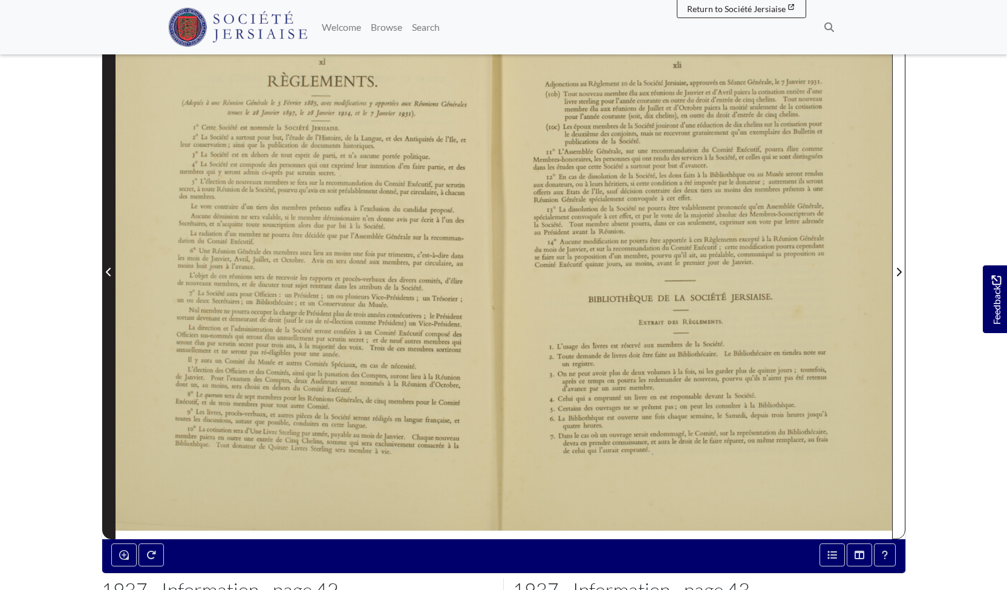
click at [110, 269] on icon "Previous Page" at bounding box center [108, 272] width 5 height 8
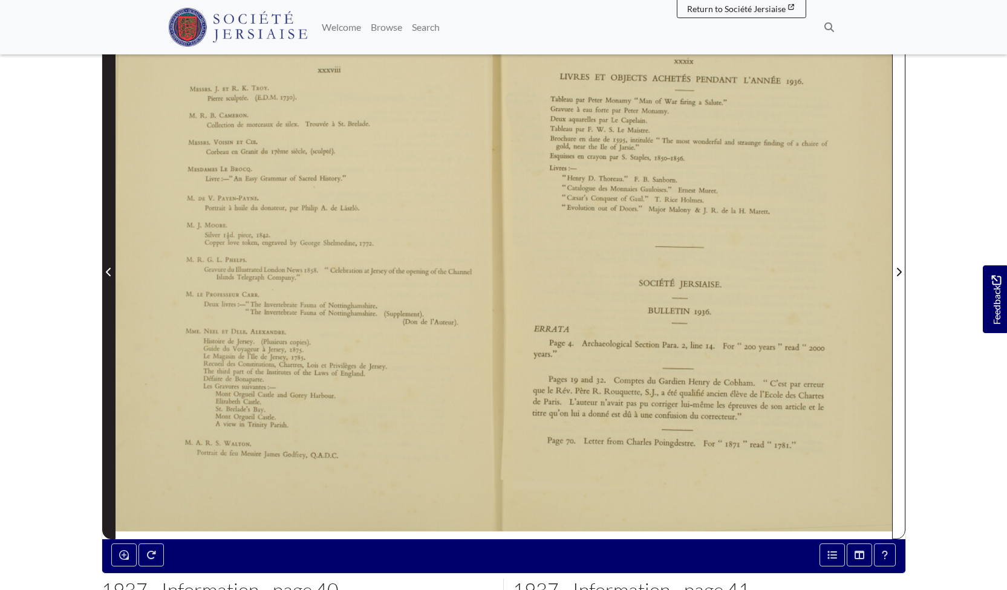
click at [110, 269] on icon "Previous Page" at bounding box center [108, 272] width 5 height 8
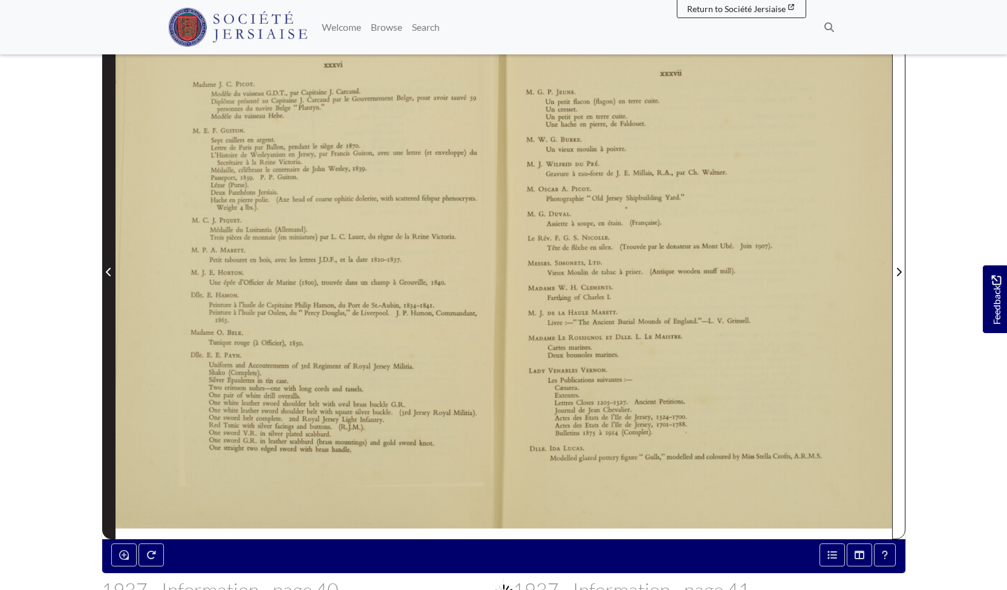
click at [110, 269] on icon "Previous Page" at bounding box center [108, 272] width 5 height 8
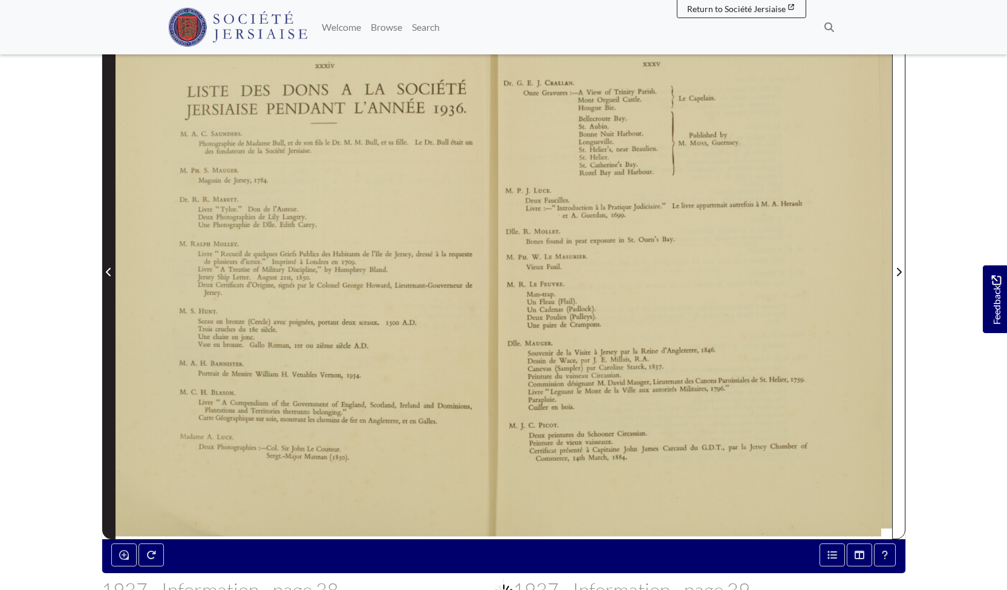
click at [110, 269] on icon "Previous Page" at bounding box center [108, 272] width 5 height 8
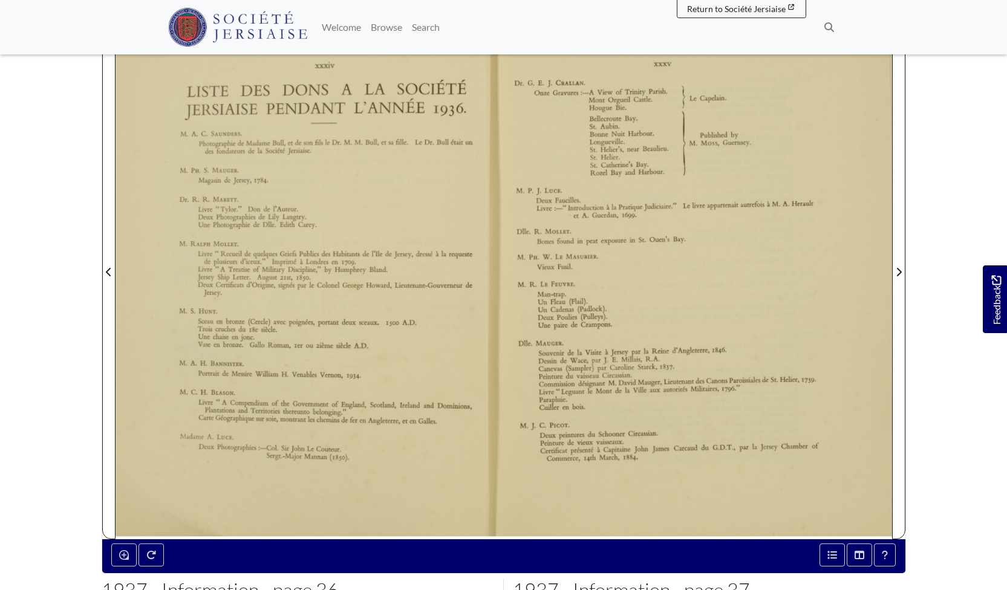
click at [380, 118] on div at bounding box center [310, 264] width 388 height 549
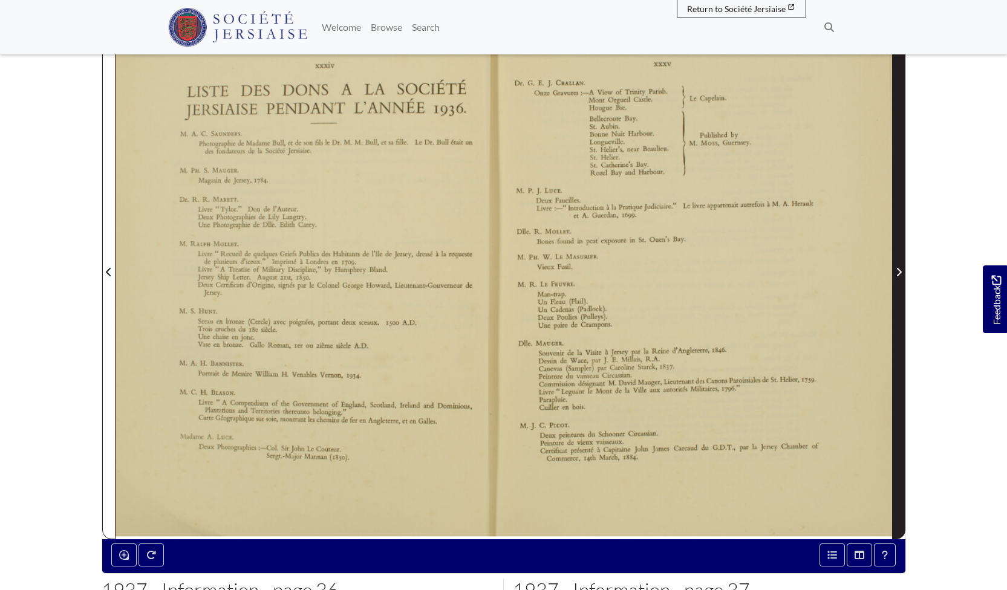
click at [900, 272] on icon "Next Page" at bounding box center [899, 272] width 6 height 10
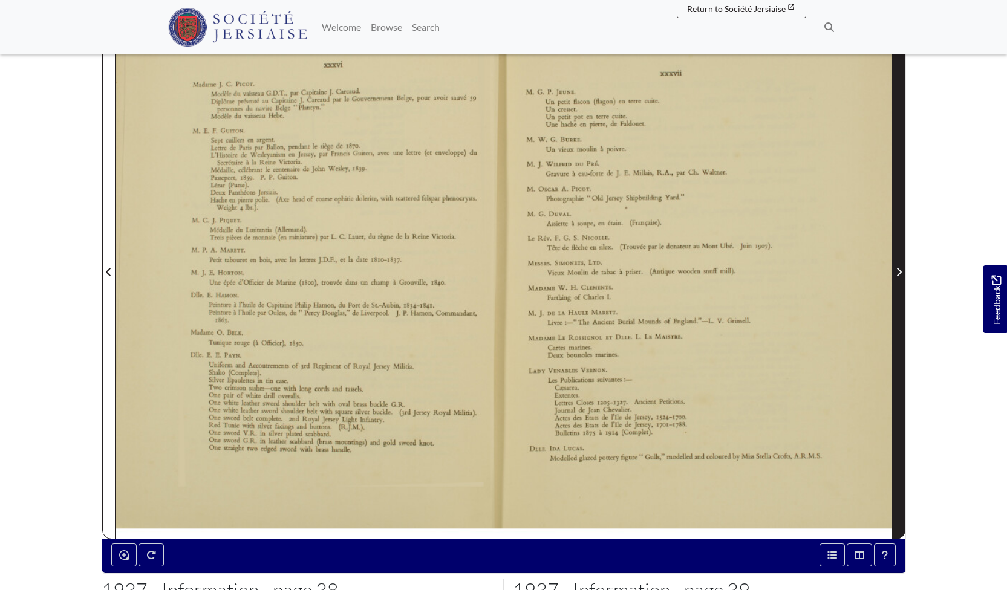
click at [900, 272] on icon "Next Page" at bounding box center [899, 272] width 6 height 10
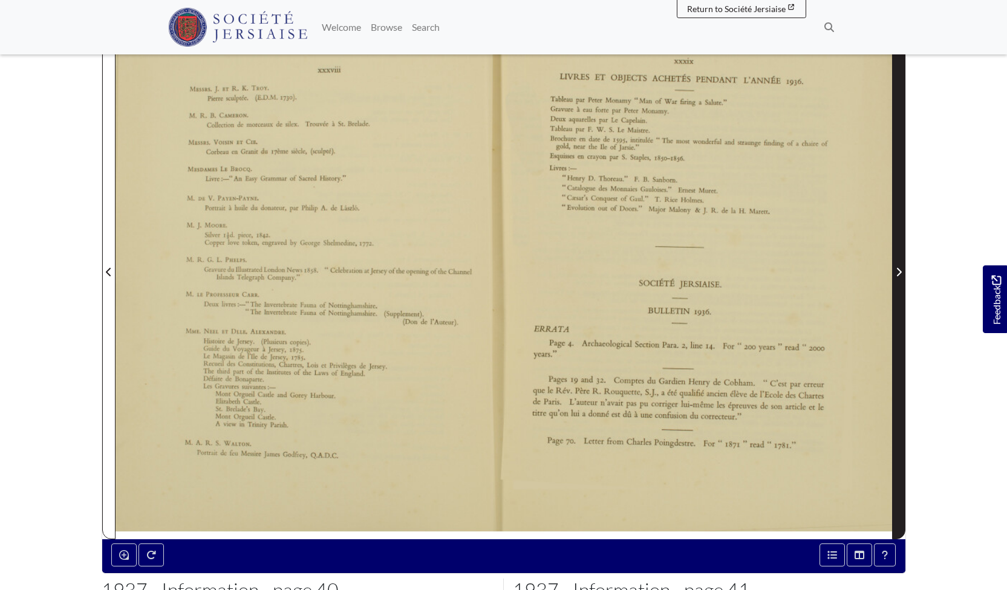
click at [900, 272] on icon "Next Page" at bounding box center [899, 272] width 6 height 10
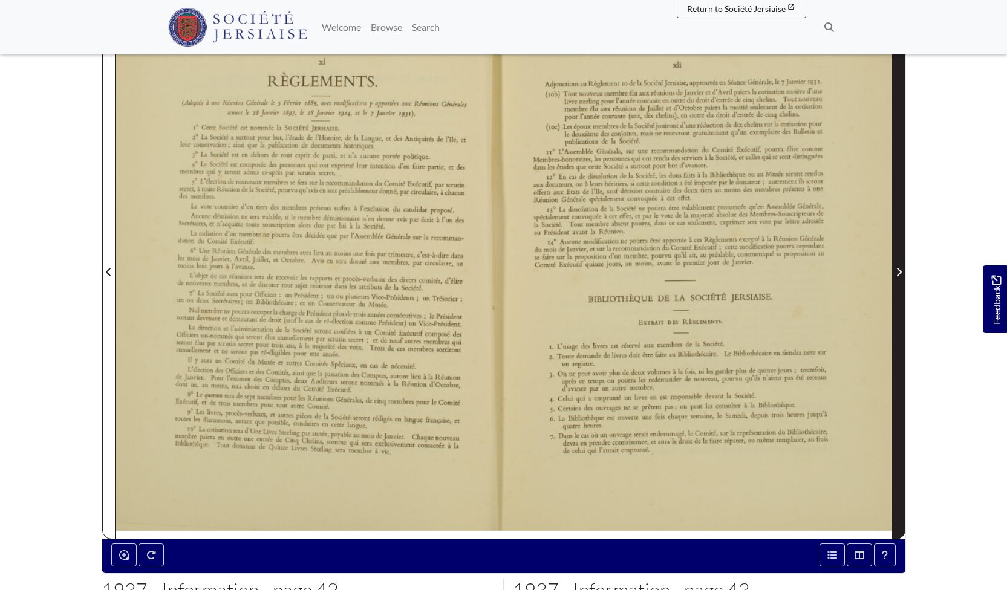
click at [900, 272] on icon "Next Page" at bounding box center [899, 272] width 6 height 10
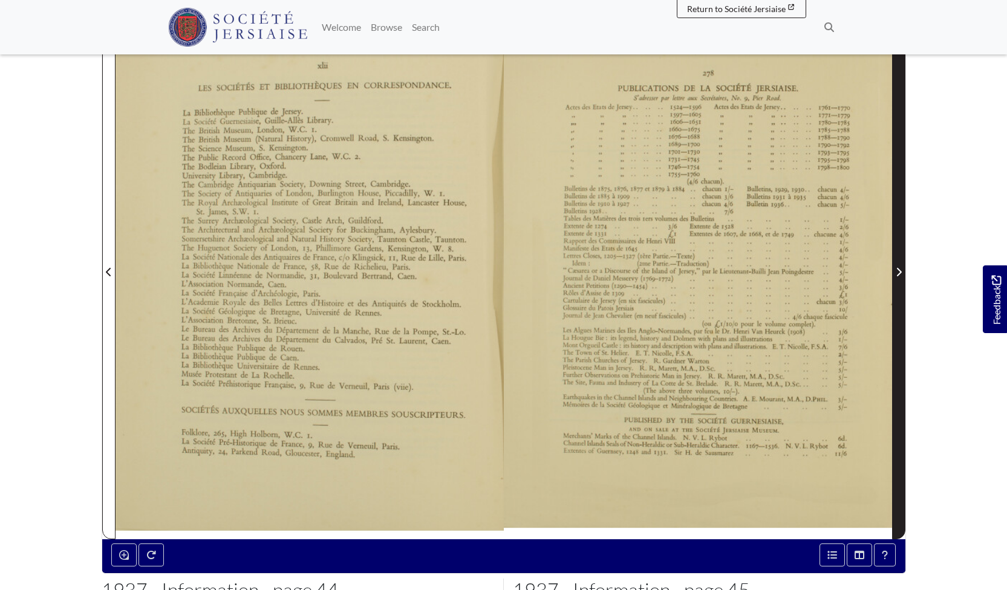
click at [900, 272] on icon "Next Page" at bounding box center [899, 272] width 6 height 10
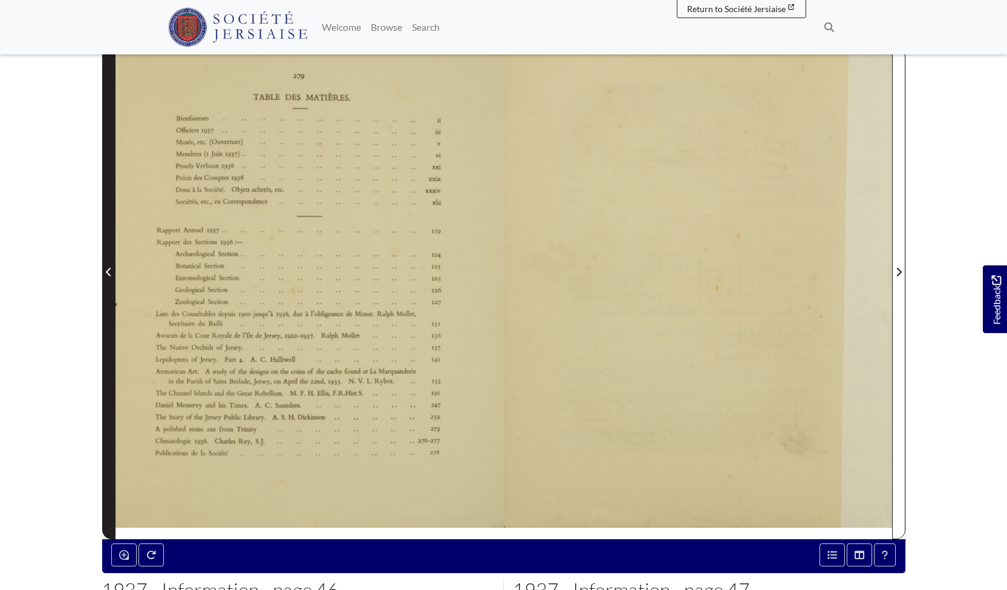
click at [109, 273] on icon "Previous Page" at bounding box center [109, 272] width 6 height 10
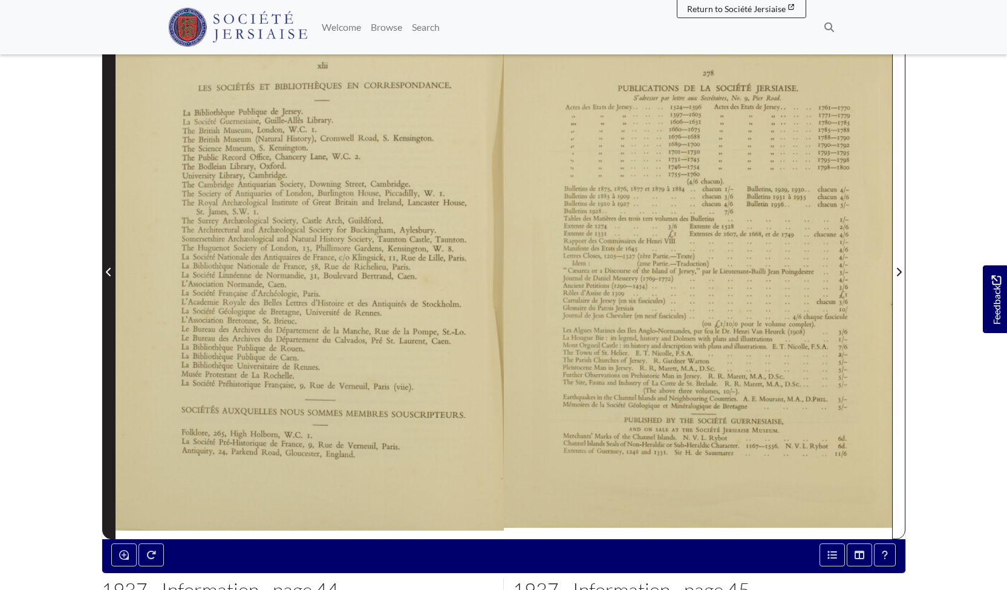
click at [109, 273] on icon "Previous Page" at bounding box center [109, 272] width 6 height 10
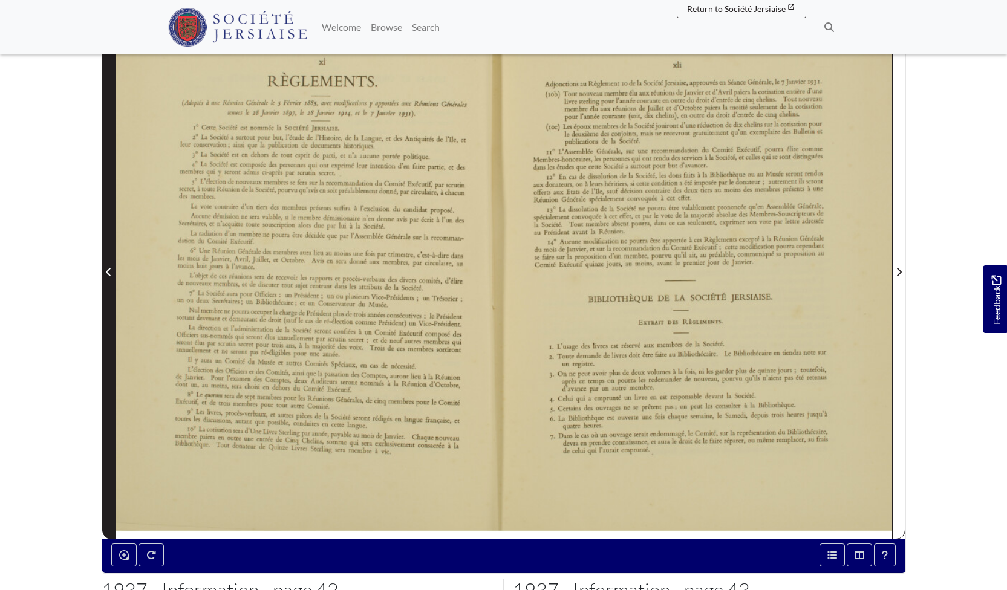
click at [109, 273] on icon "Previous Page" at bounding box center [109, 272] width 6 height 10
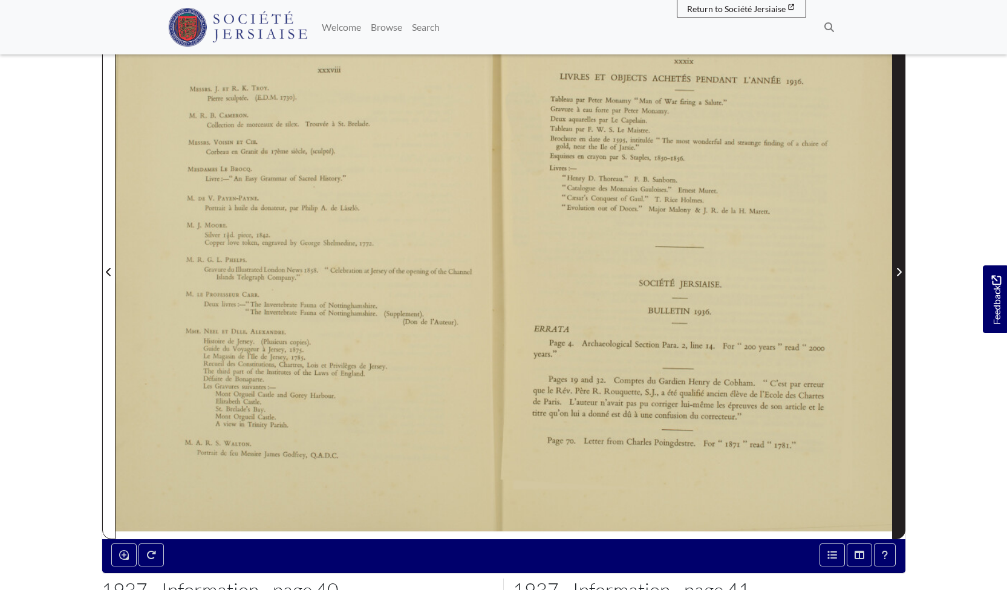
click at [901, 270] on icon "Next Page" at bounding box center [899, 272] width 6 height 10
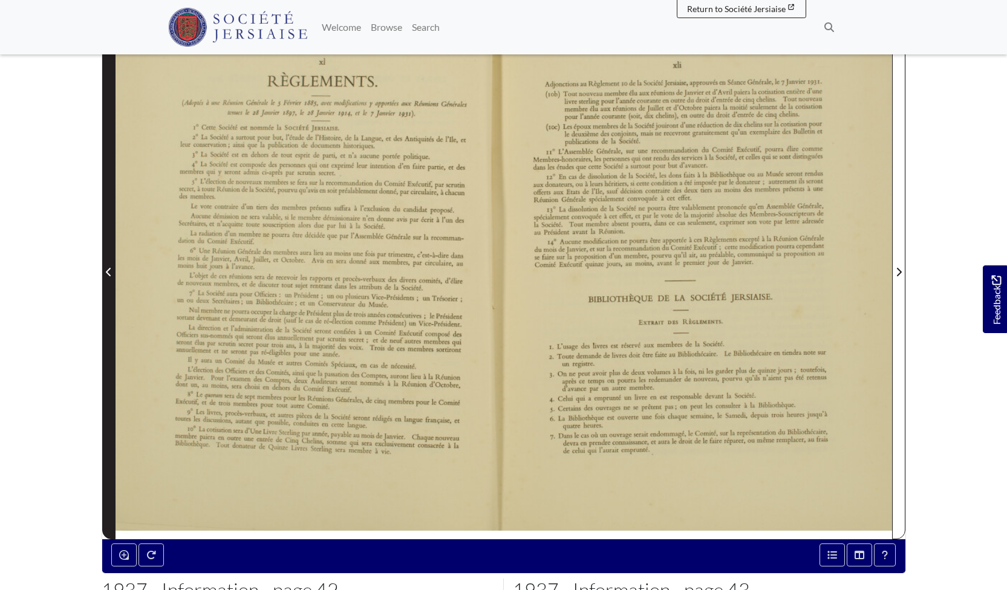
click at [107, 273] on icon "Previous Page" at bounding box center [108, 272] width 5 height 8
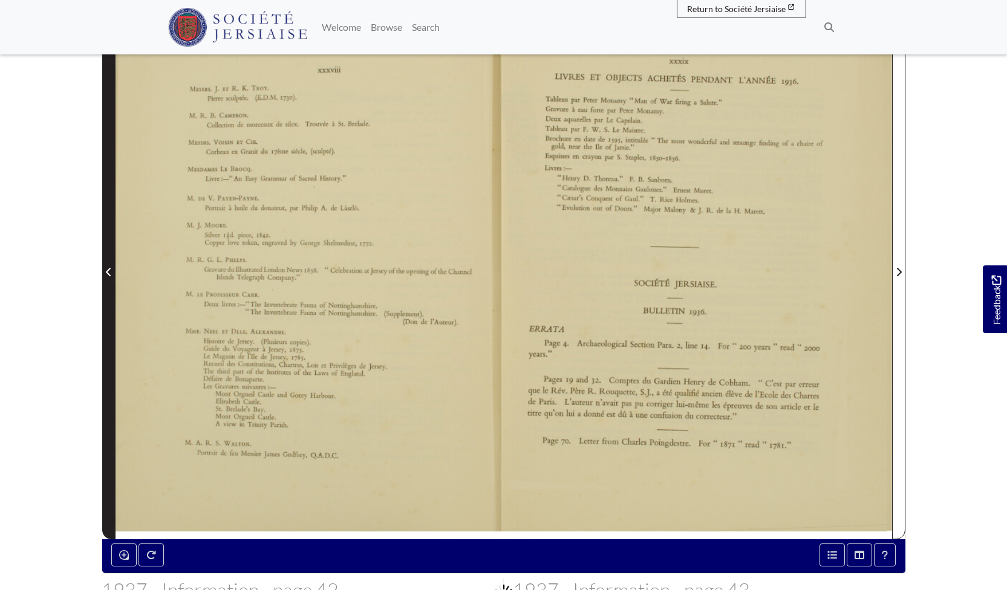
click at [107, 273] on icon "Previous Page" at bounding box center [108, 272] width 5 height 8
click at [109, 272] on icon "Previous Page" at bounding box center [109, 272] width 6 height 10
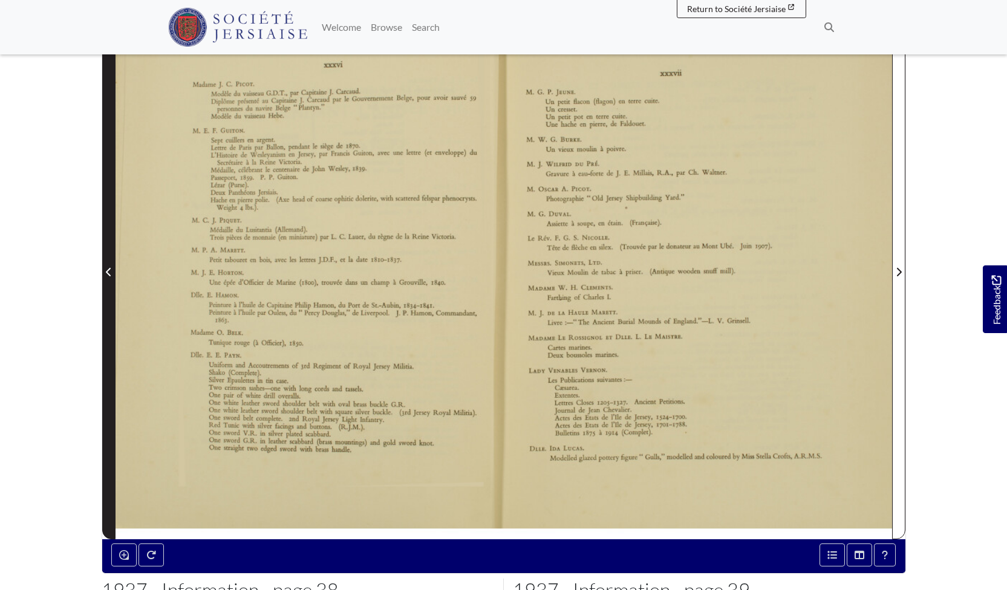
click at [108, 270] on icon "Previous Page" at bounding box center [108, 272] width 5 height 8
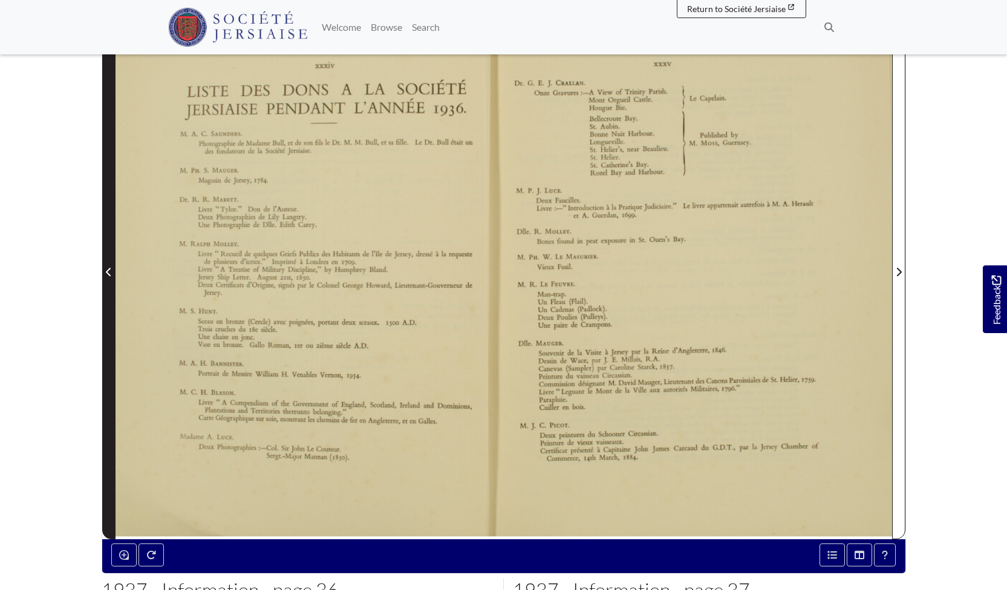
click at [108, 270] on icon "Previous Page" at bounding box center [108, 272] width 5 height 8
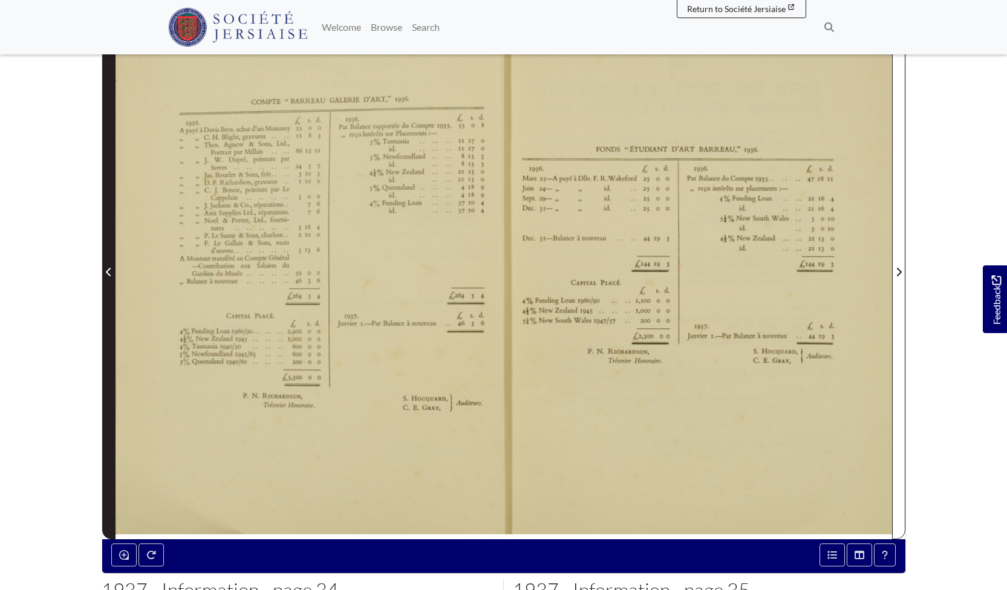
click at [108, 270] on icon "Previous Page" at bounding box center [108, 272] width 5 height 8
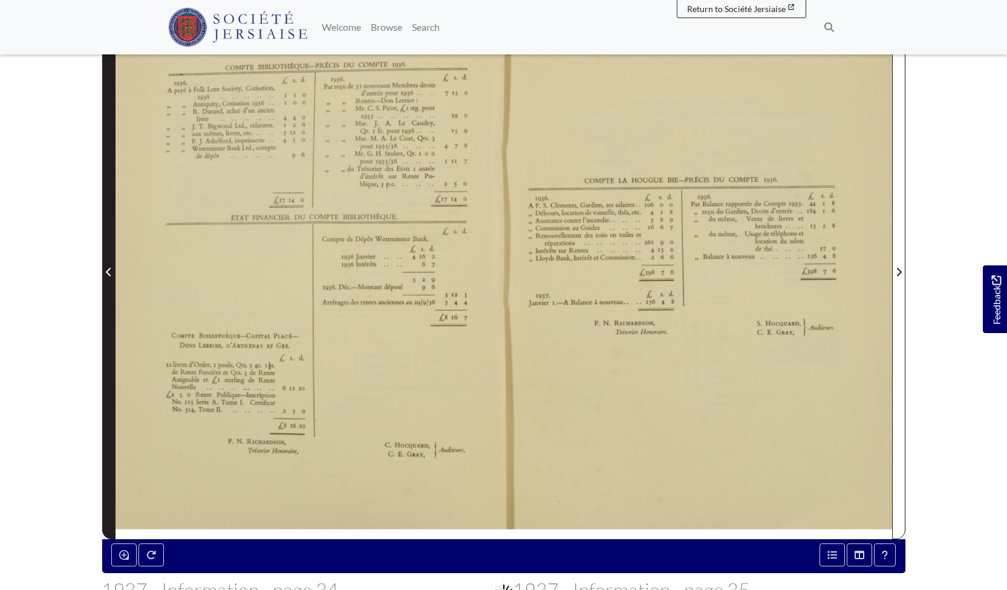
click at [108, 270] on icon "Previous Page" at bounding box center [108, 272] width 5 height 8
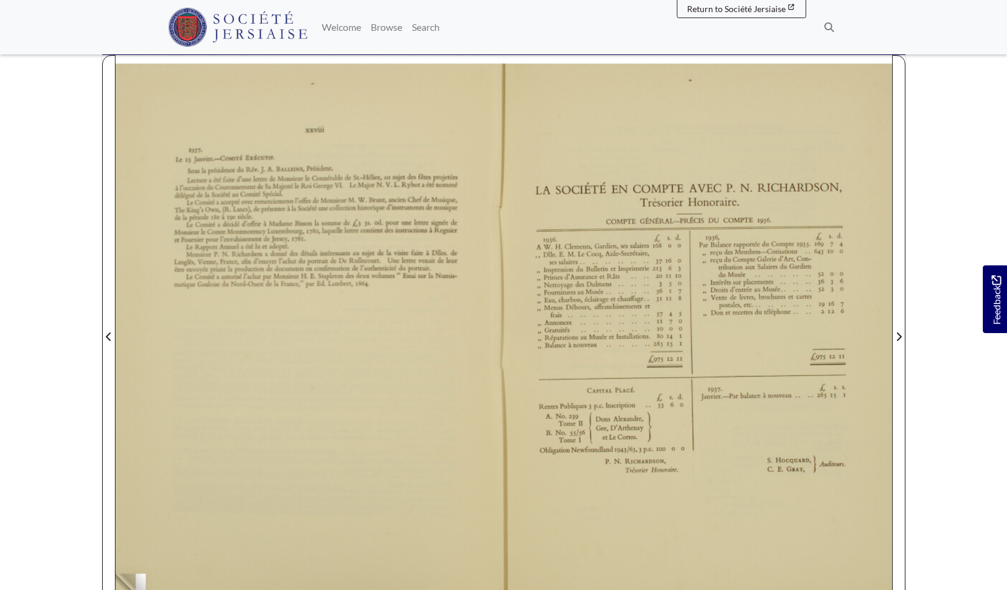
scroll to position [102, 0]
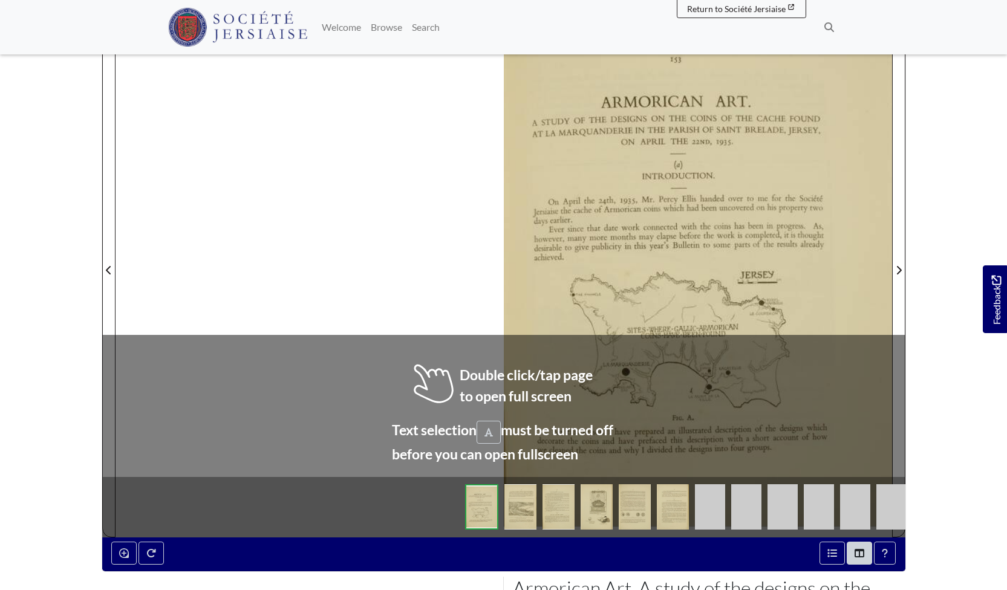
scroll to position [310, 0]
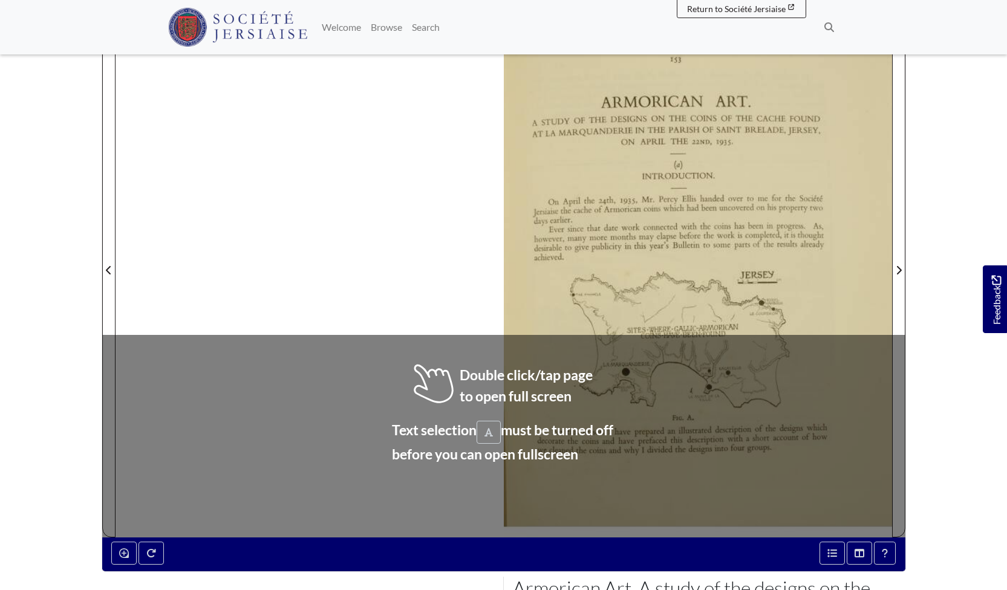
click at [962, 293] on body "Menu" at bounding box center [503, 305] width 1007 height 1230
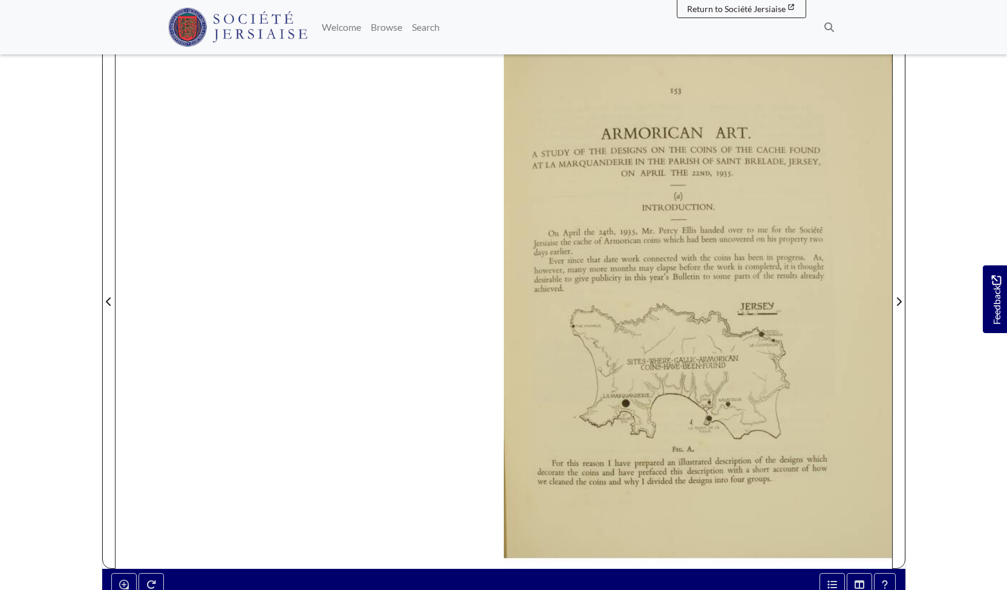
scroll to position [276, 0]
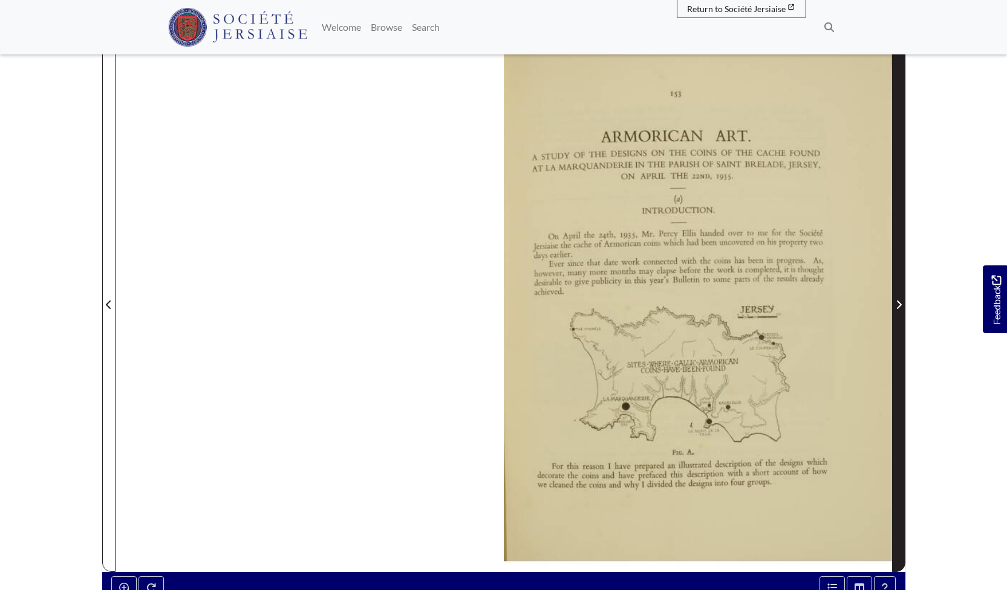
click at [901, 300] on icon "Next Page" at bounding box center [899, 305] width 6 height 10
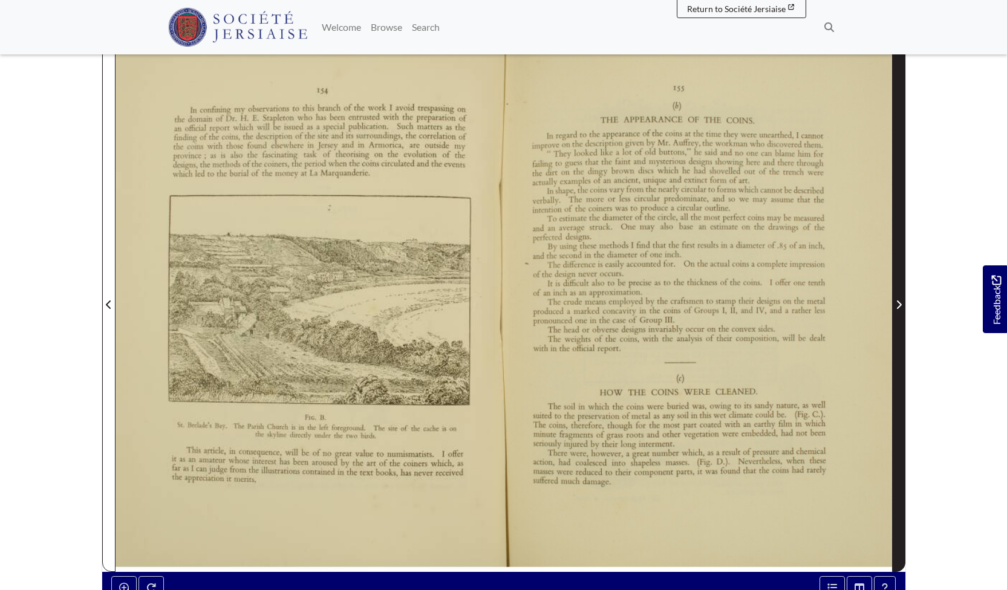
click at [901, 300] on icon "Next Page" at bounding box center [899, 305] width 6 height 10
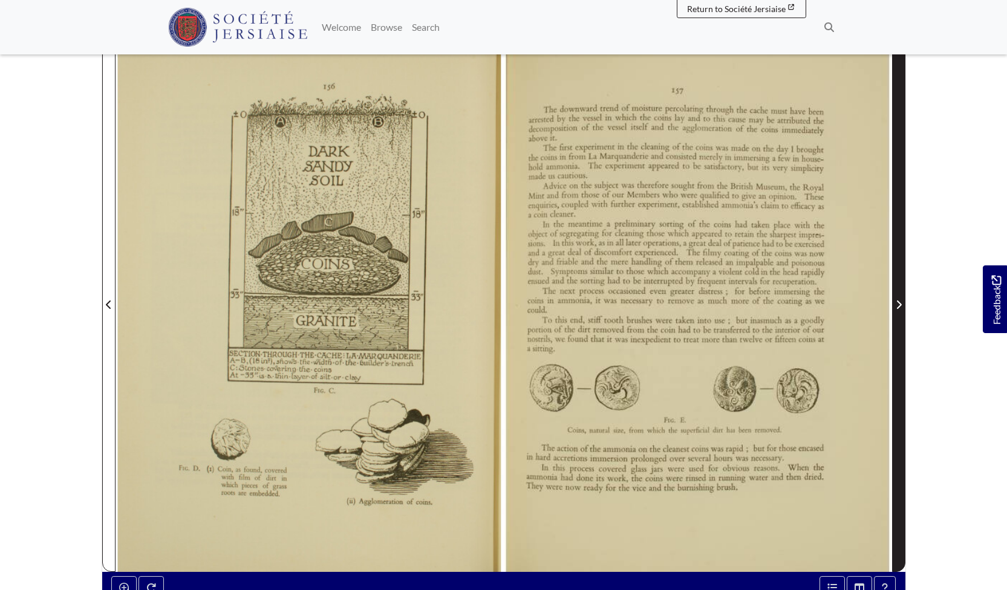
click at [901, 300] on icon "Next Page" at bounding box center [899, 305] width 6 height 10
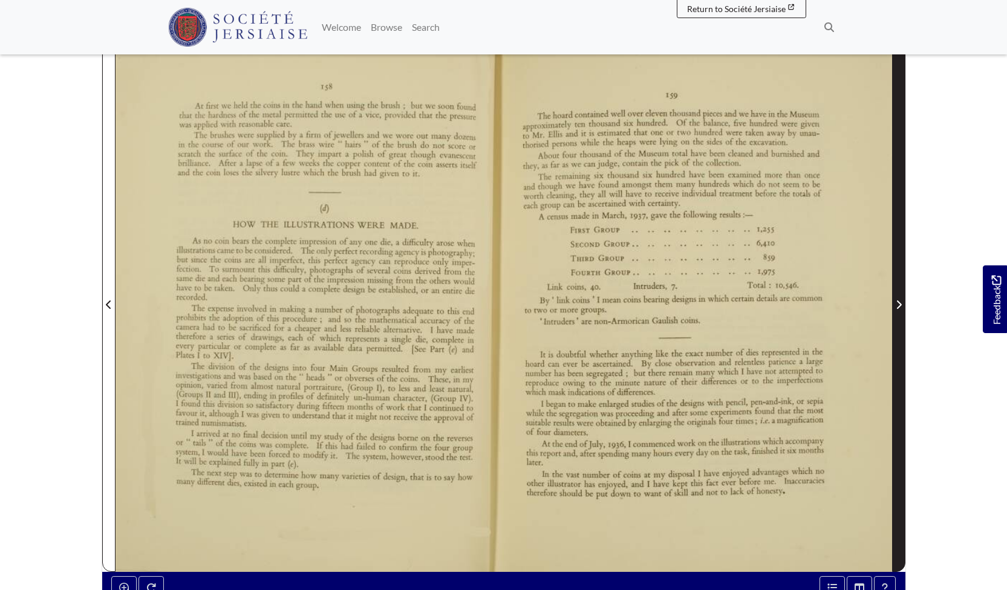
click at [901, 300] on icon "Next Page" at bounding box center [899, 305] width 6 height 10
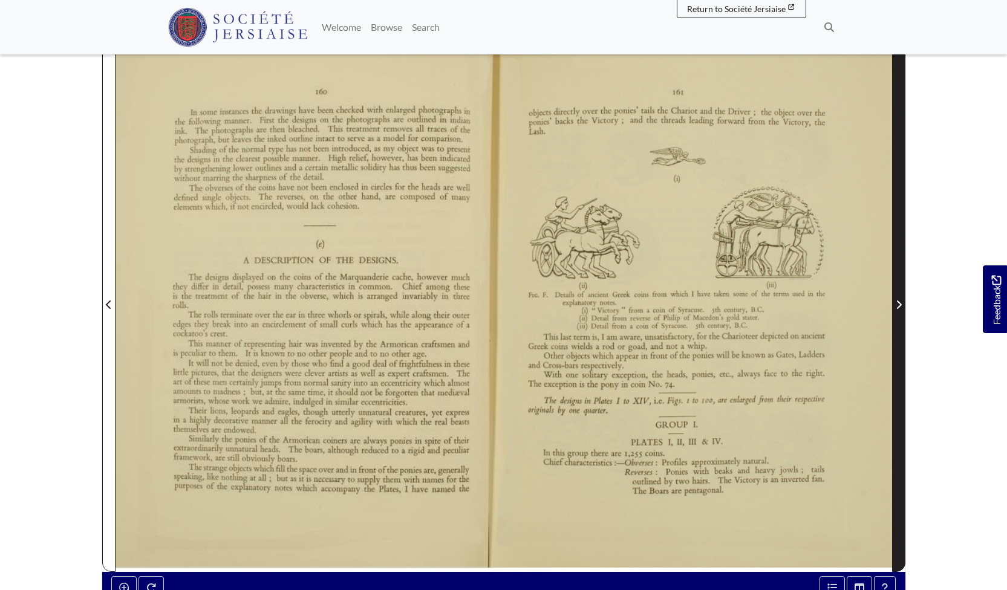
click at [901, 300] on icon "Next Page" at bounding box center [899, 305] width 6 height 10
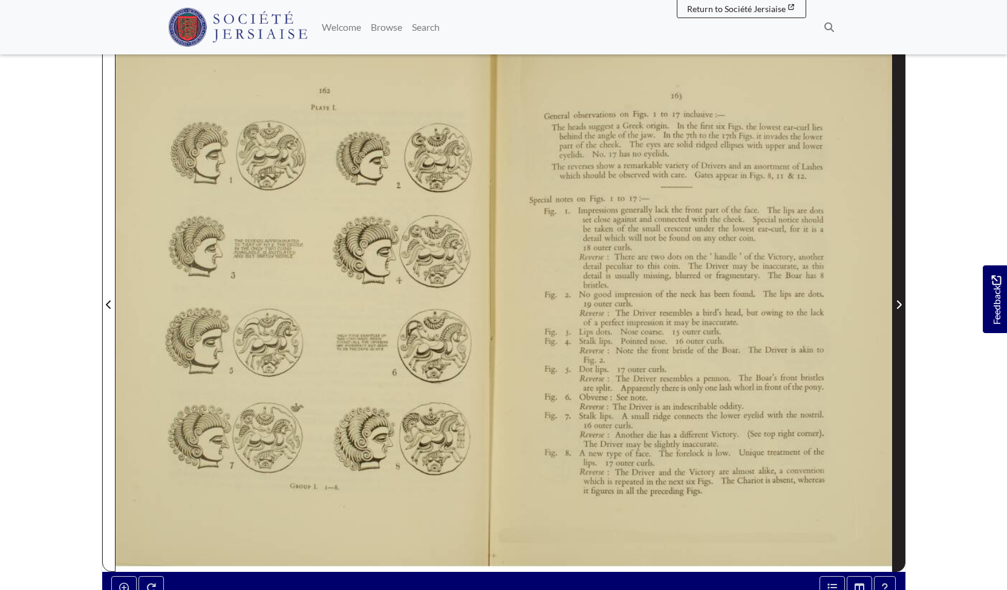
click at [901, 300] on icon "Next Page" at bounding box center [899, 305] width 6 height 10
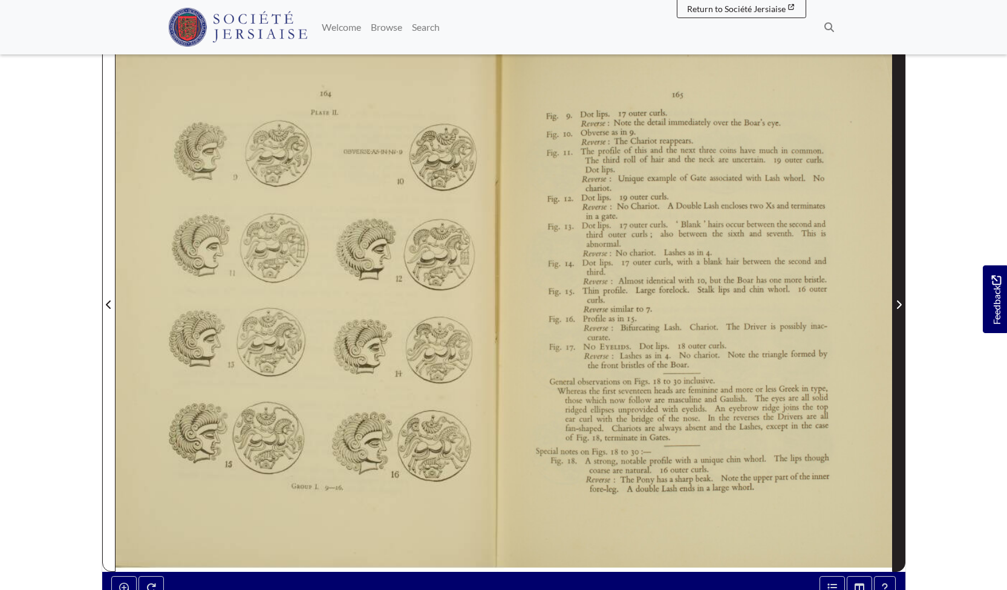
click at [899, 300] on icon "Next Page" at bounding box center [899, 305] width 6 height 10
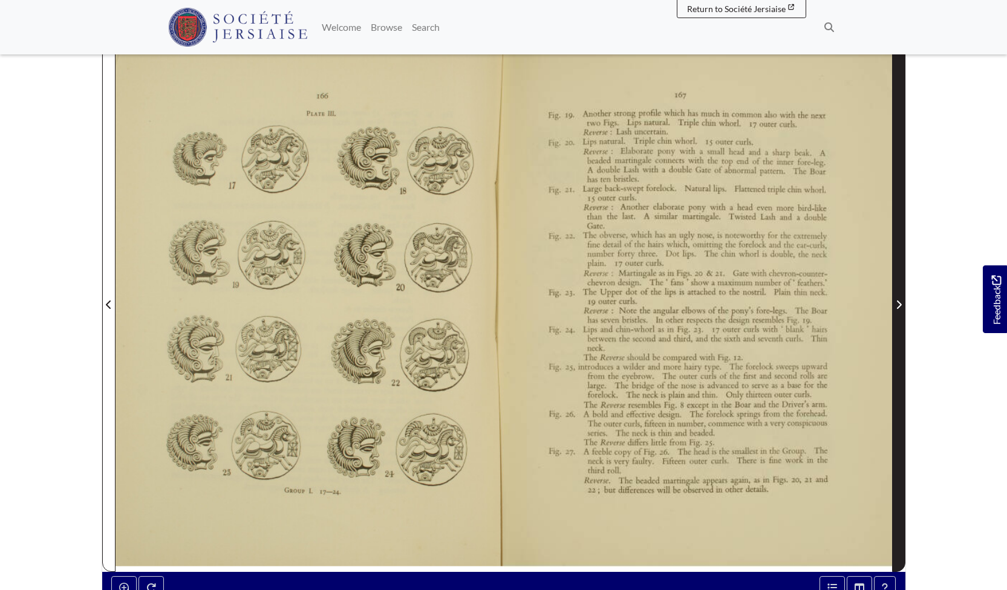
click at [899, 300] on icon "Next Page" at bounding box center [899, 305] width 6 height 10
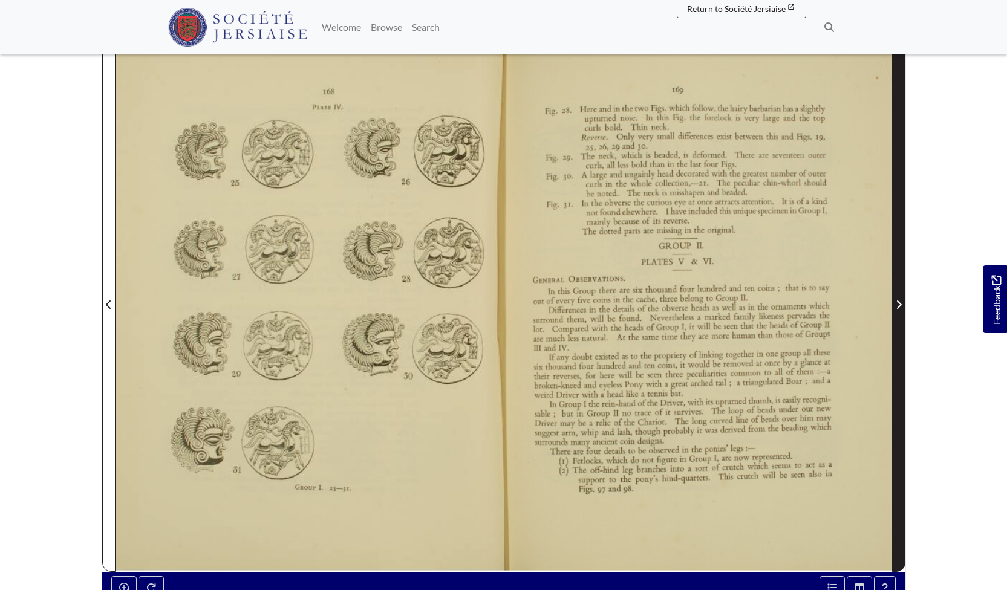
click at [899, 300] on icon "Next Page" at bounding box center [899, 305] width 6 height 10
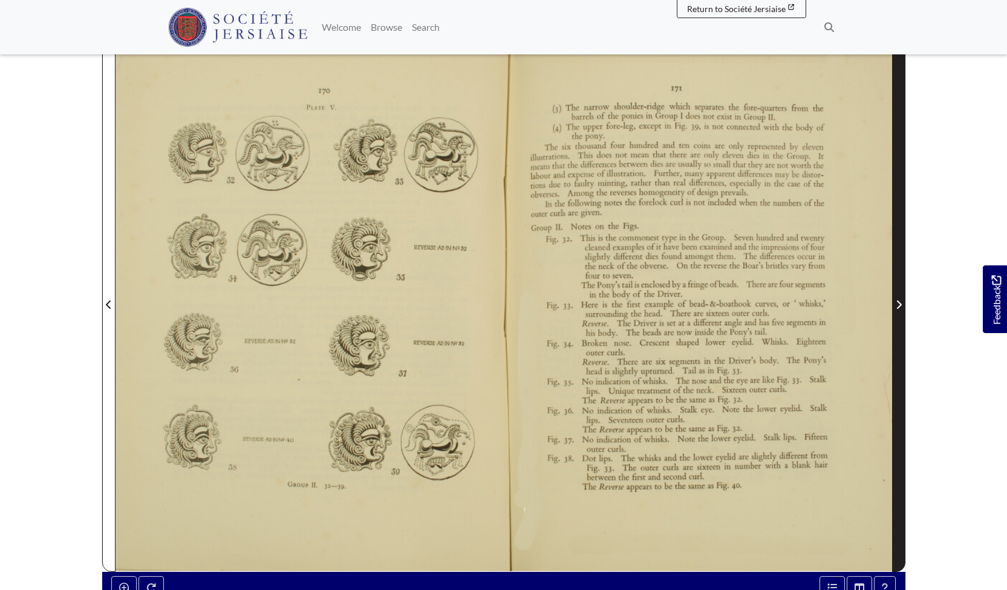
click at [899, 300] on icon "Next Page" at bounding box center [899, 305] width 6 height 10
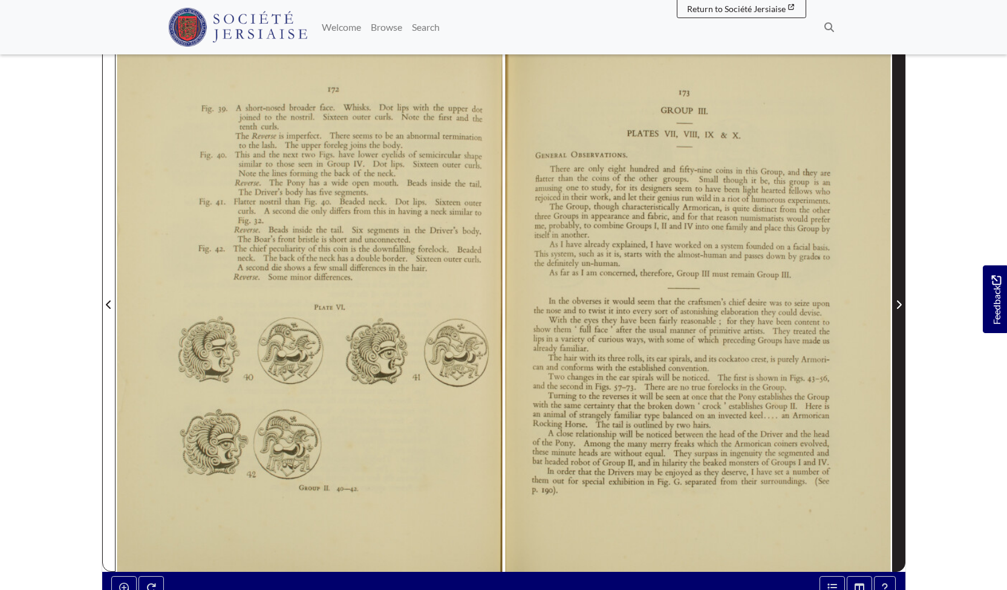
click at [899, 300] on icon "Next Page" at bounding box center [899, 305] width 6 height 10
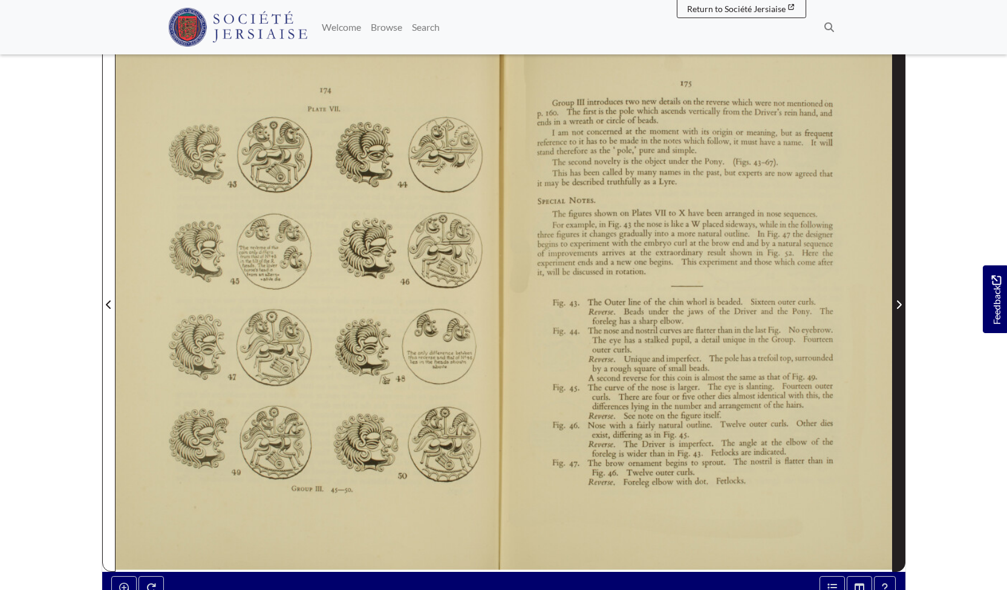
click at [899, 300] on icon "Next Page" at bounding box center [899, 305] width 6 height 10
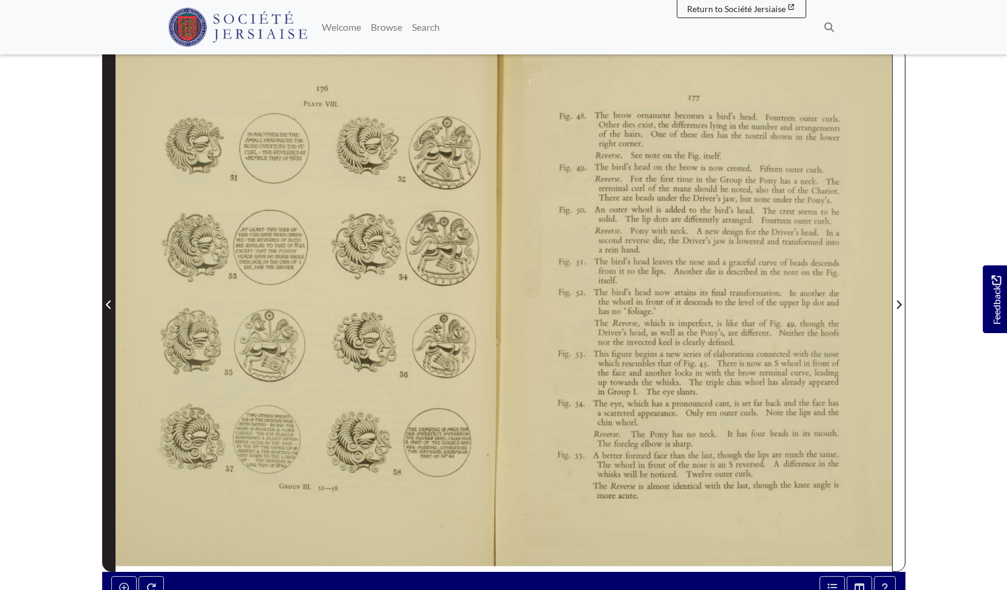
click at [108, 300] on icon "Previous Page" at bounding box center [109, 305] width 6 height 10
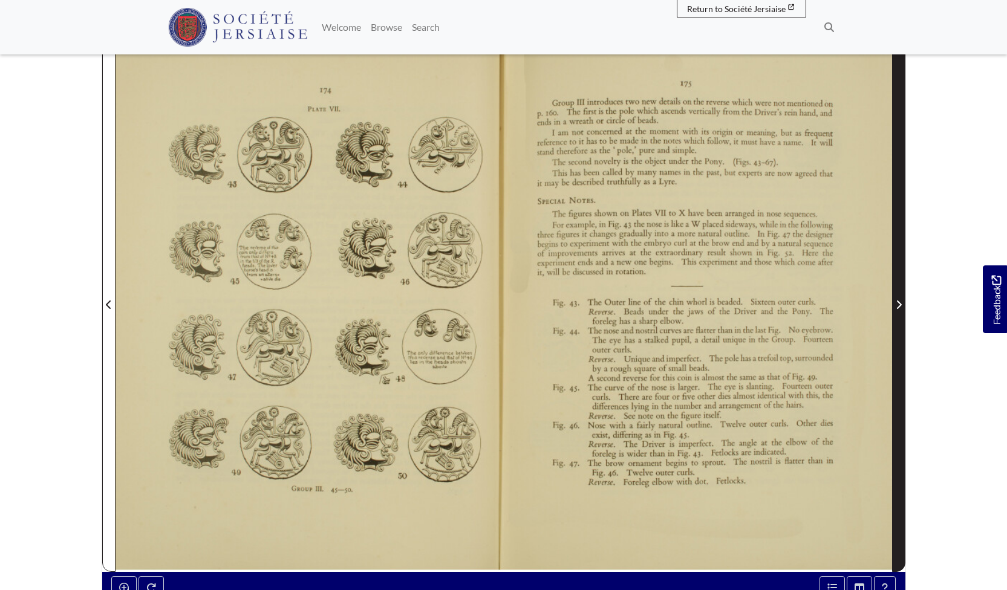
click at [899, 300] on icon "Next Page" at bounding box center [899, 305] width 6 height 10
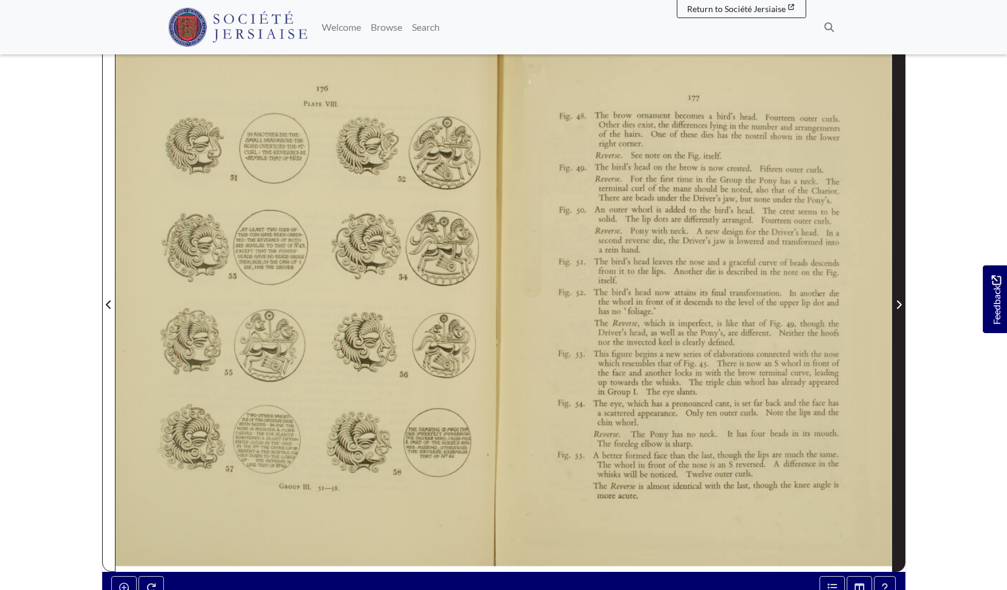
click at [899, 300] on icon "Next Page" at bounding box center [899, 305] width 6 height 10
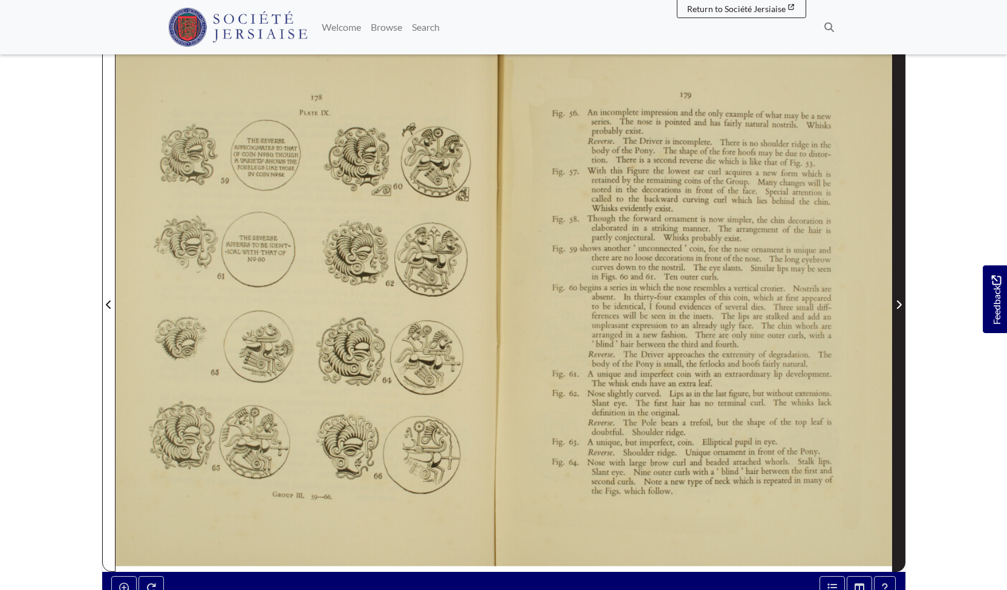
click at [898, 300] on icon "Next Page" at bounding box center [899, 305] width 6 height 10
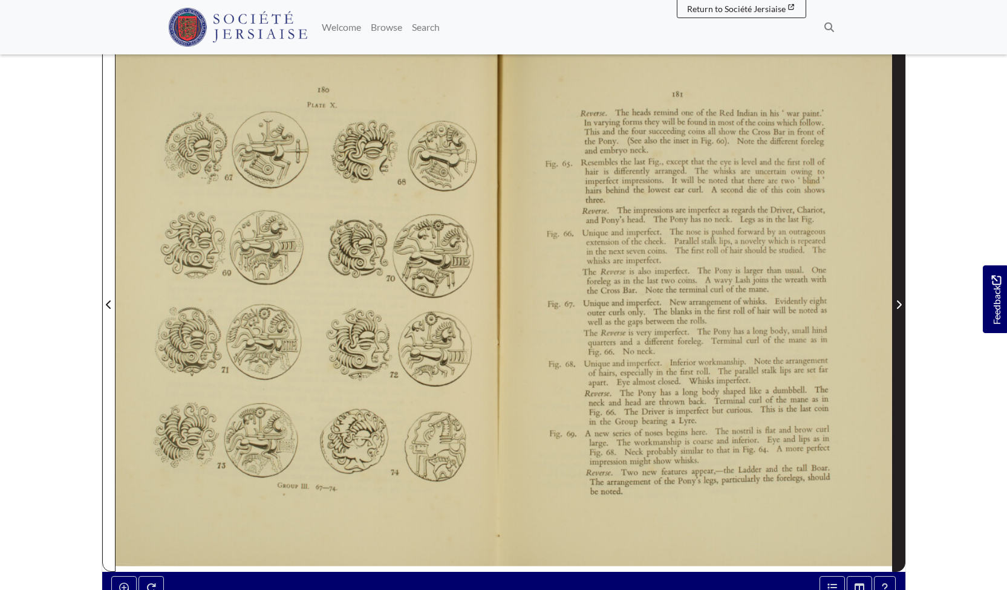
click at [898, 300] on icon "Next Page" at bounding box center [899, 305] width 6 height 10
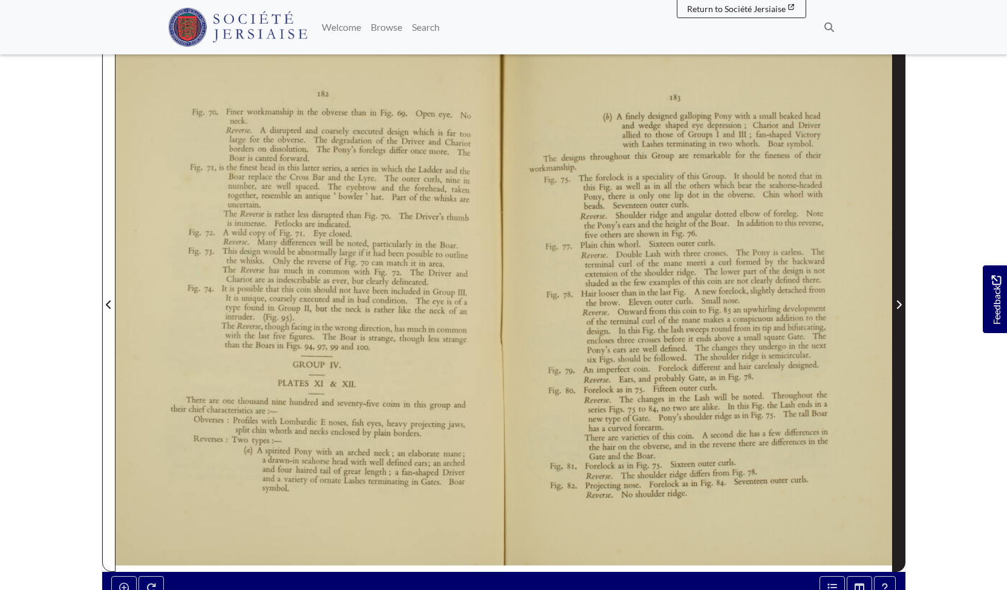
click at [898, 300] on icon "Next Page" at bounding box center [899, 305] width 6 height 10
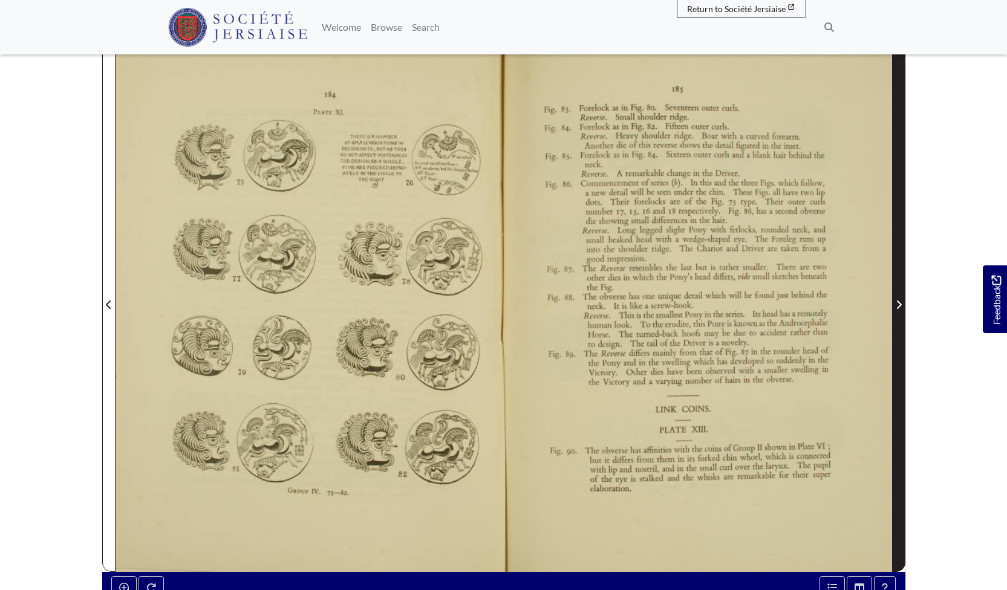
click at [898, 300] on icon "Next Page" at bounding box center [899, 305] width 6 height 10
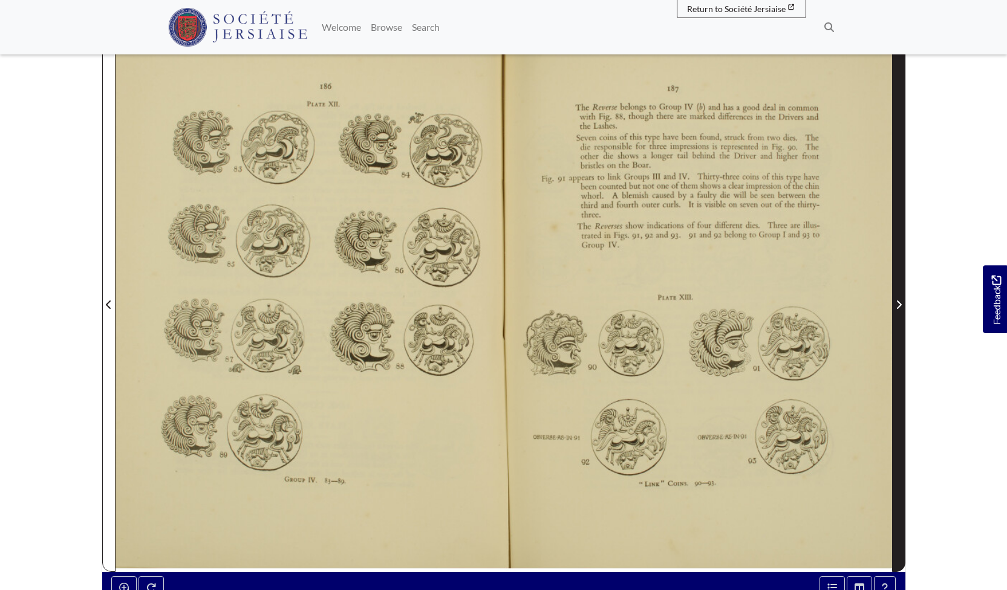
click at [898, 300] on icon "Next Page" at bounding box center [899, 305] width 6 height 10
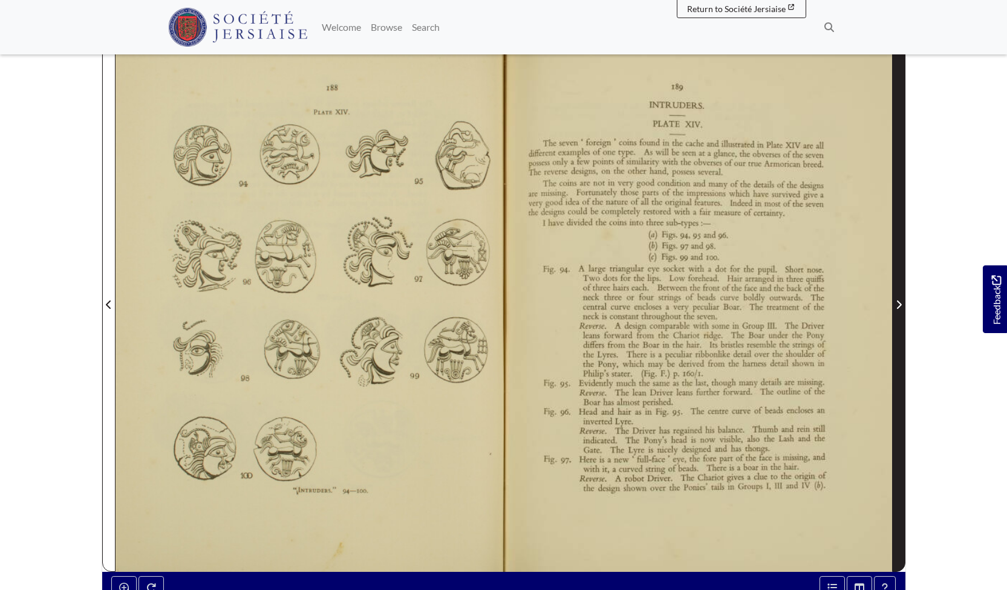
click at [898, 300] on icon "Next Page" at bounding box center [899, 305] width 6 height 10
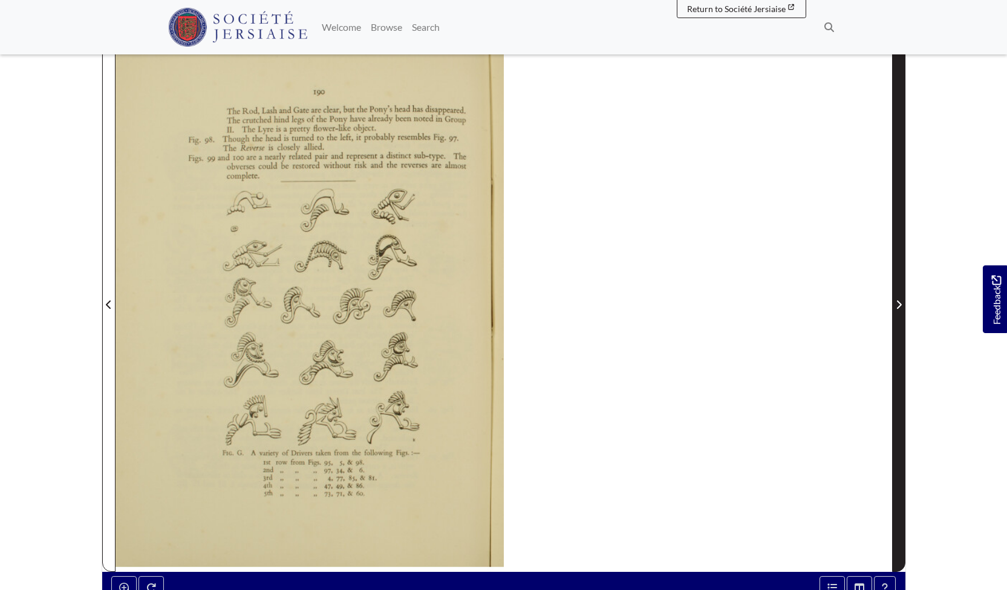
click at [898, 300] on icon "Next Page" at bounding box center [899, 305] width 6 height 10
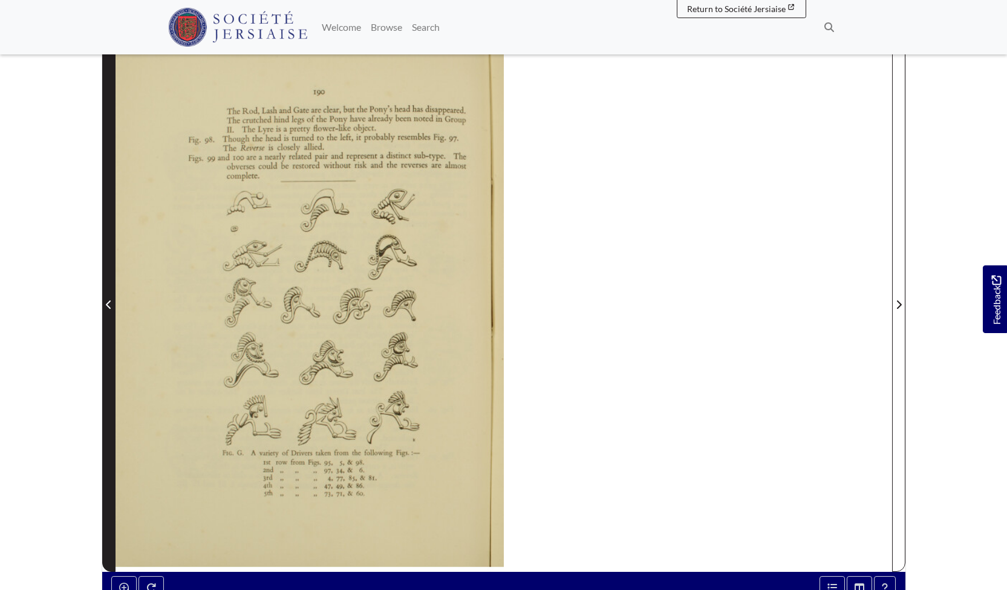
click at [110, 300] on icon "Previous Page" at bounding box center [109, 305] width 6 height 10
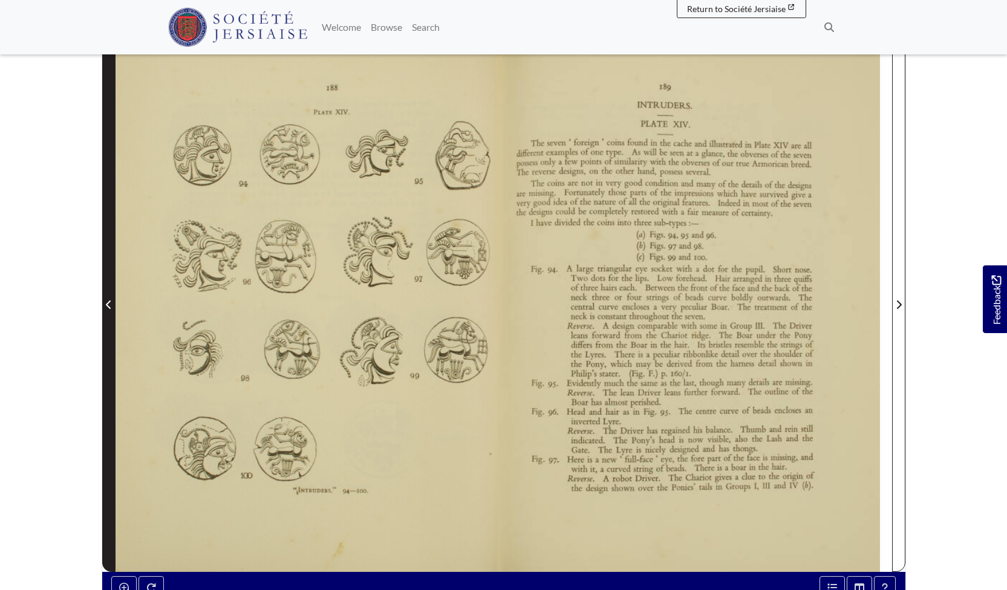
click at [110, 300] on icon "Previous Page" at bounding box center [109, 305] width 6 height 10
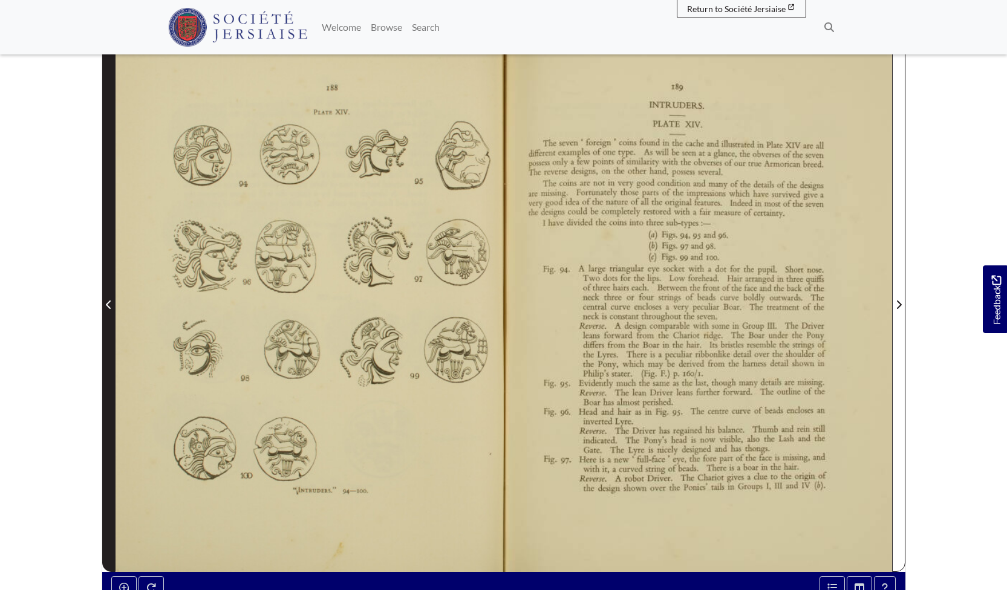
click at [110, 300] on icon "Previous Page" at bounding box center [109, 305] width 6 height 10
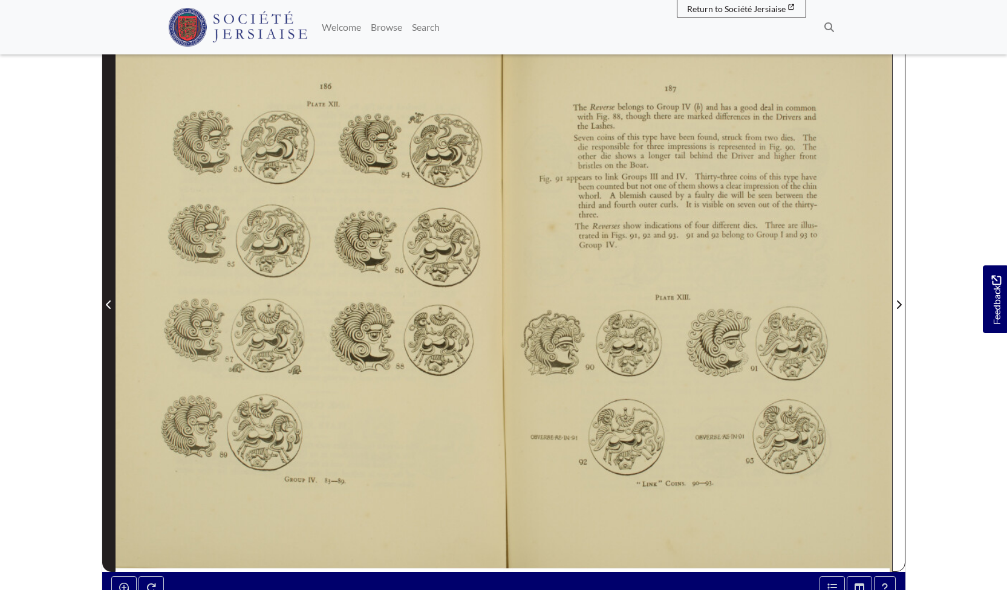
click at [110, 300] on icon "Previous Page" at bounding box center [109, 305] width 6 height 10
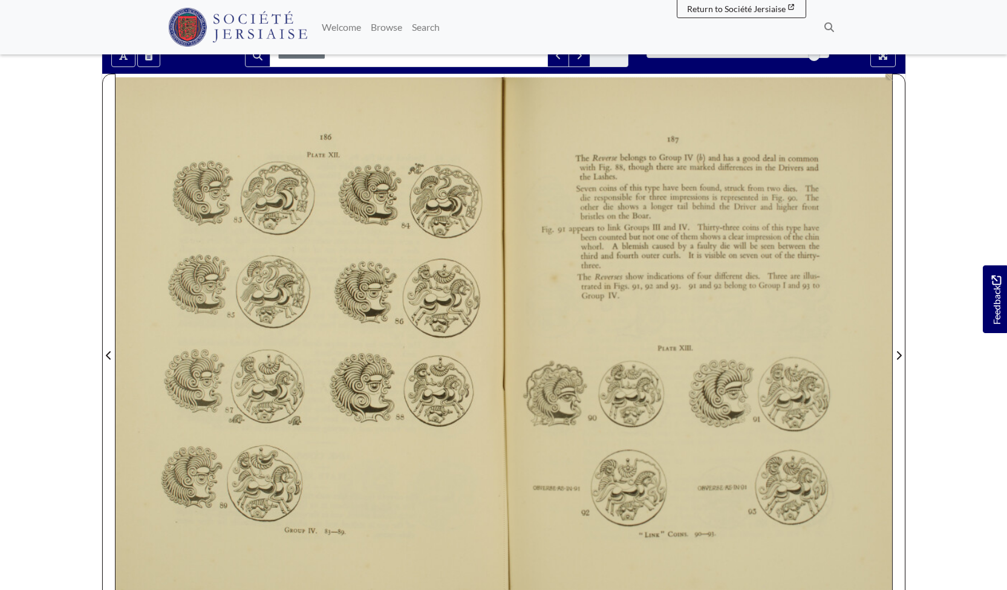
scroll to position [228, 0]
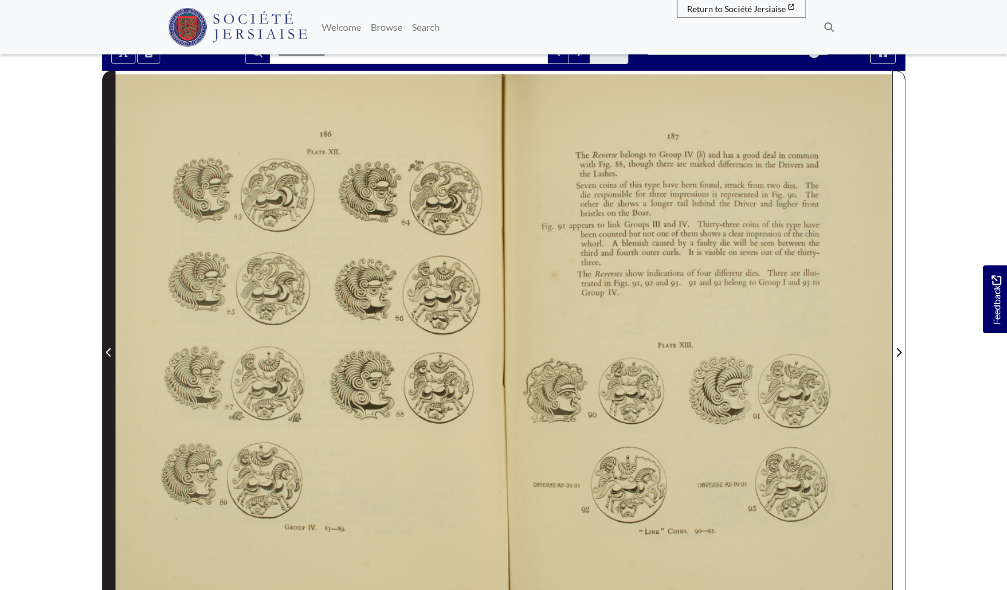
click at [111, 348] on icon "Previous Page" at bounding box center [109, 353] width 6 height 10
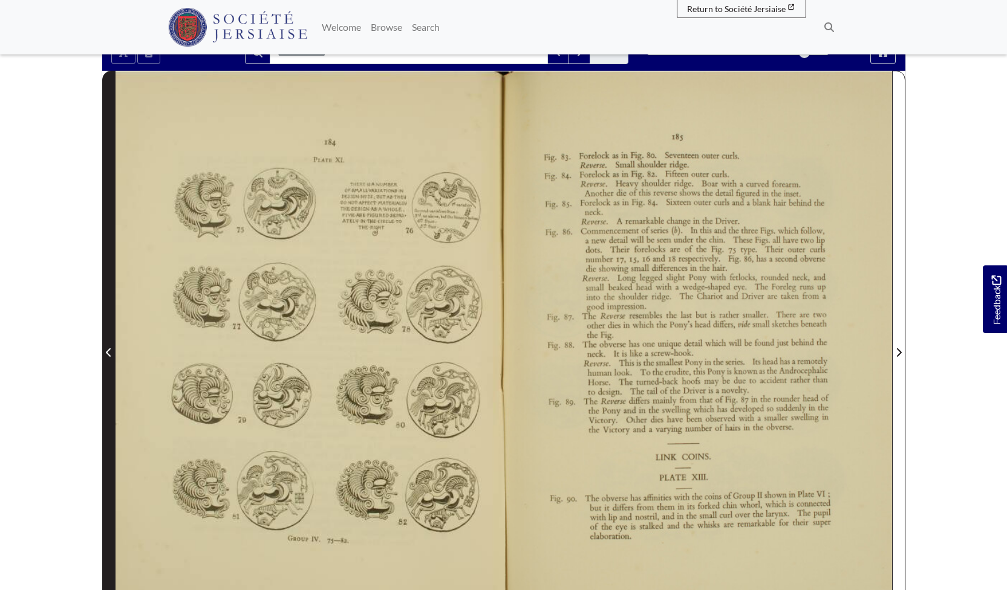
click at [111, 348] on icon "Previous Page" at bounding box center [109, 353] width 6 height 10
